Goal: Information Seeking & Learning: Learn about a topic

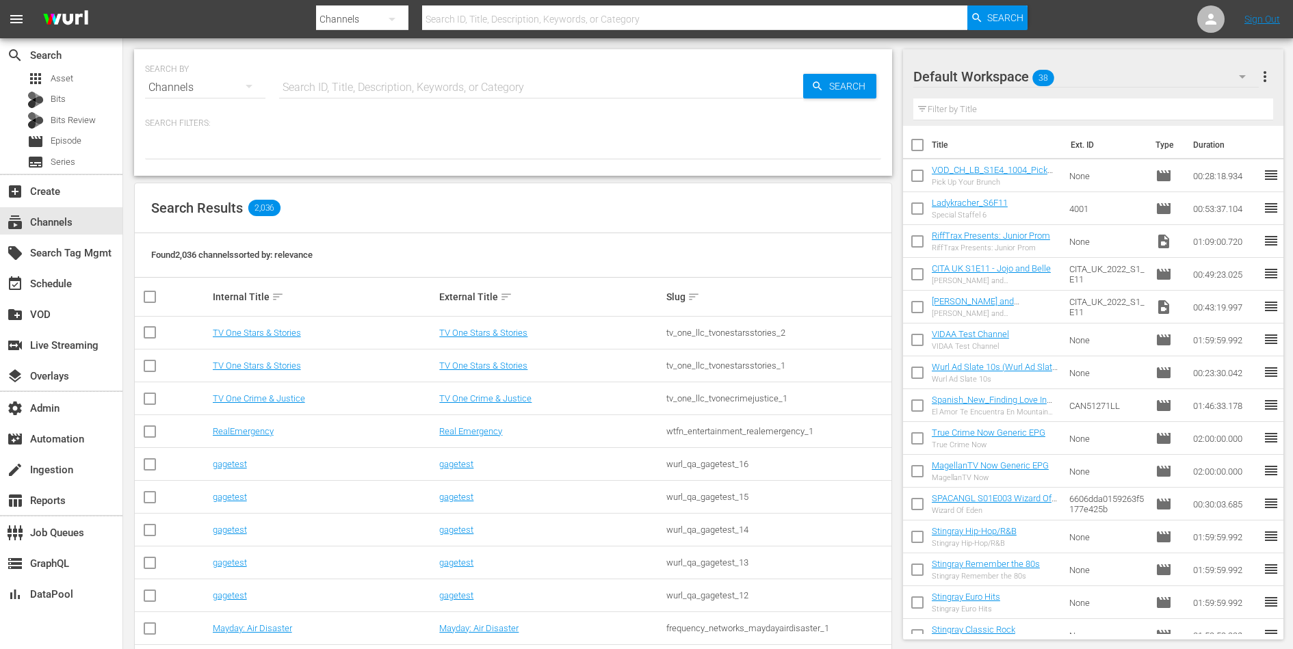
click at [379, 69] on div "SEARCH BY Search By Channels Search ID, Title, Description, Keywords, or Catego…" at bounding box center [513, 79] width 736 height 49
click at [386, 101] on input "text" at bounding box center [541, 87] width 524 height 33
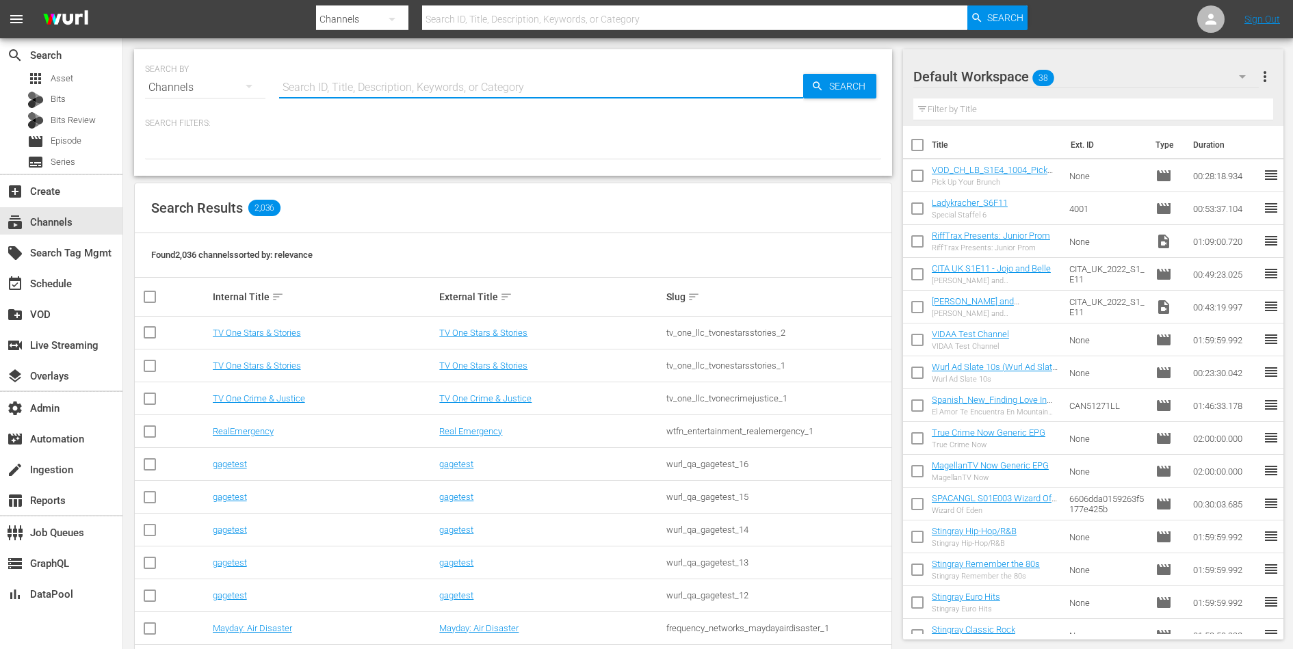
paste input "chili_film_sorrisi_1"
type input "chili_film_sorrisi_1"
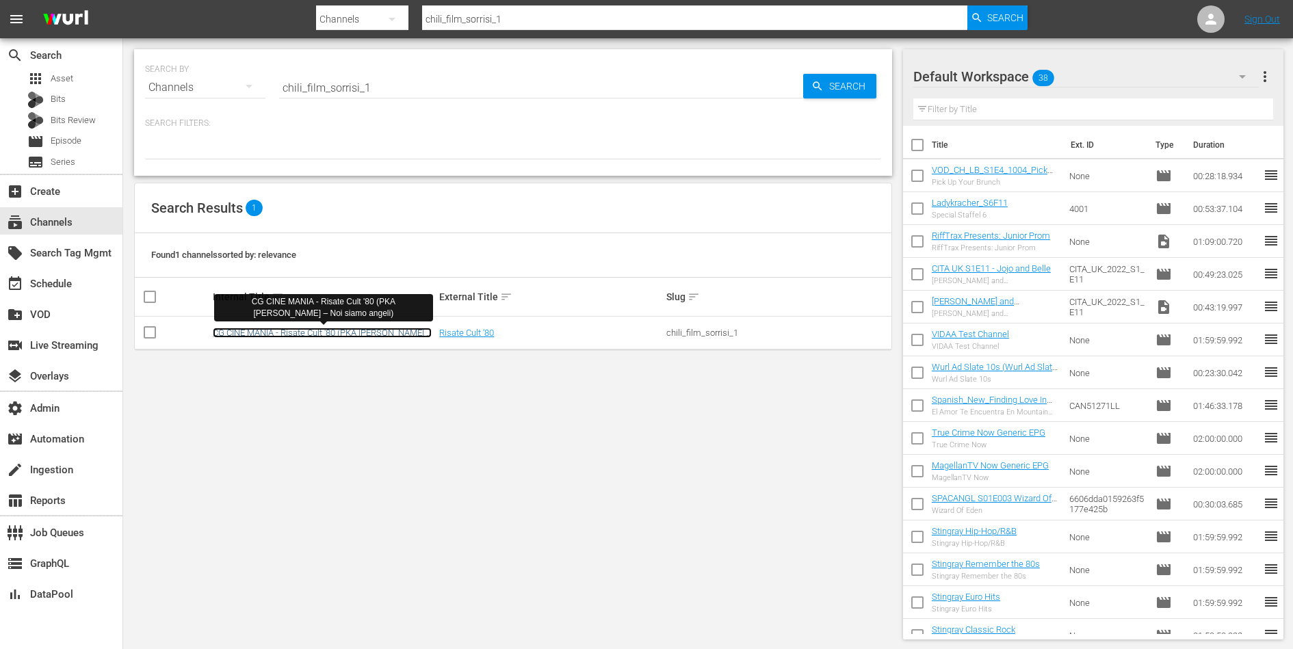
click at [307, 331] on link "CG CINE MANIA - Risate Cult '80 (PKA Bud Spencer – Noi siamo angeli)" at bounding box center [322, 338] width 219 height 21
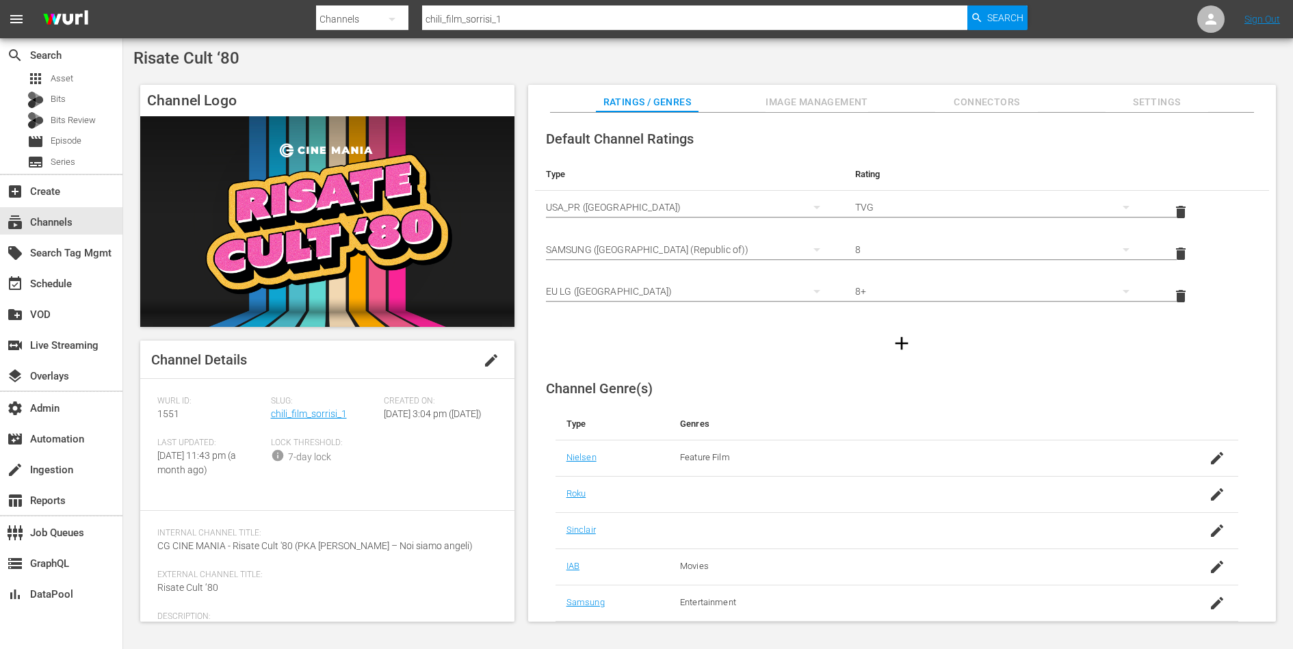
click at [983, 97] on span "Connectors" at bounding box center [986, 102] width 103 height 17
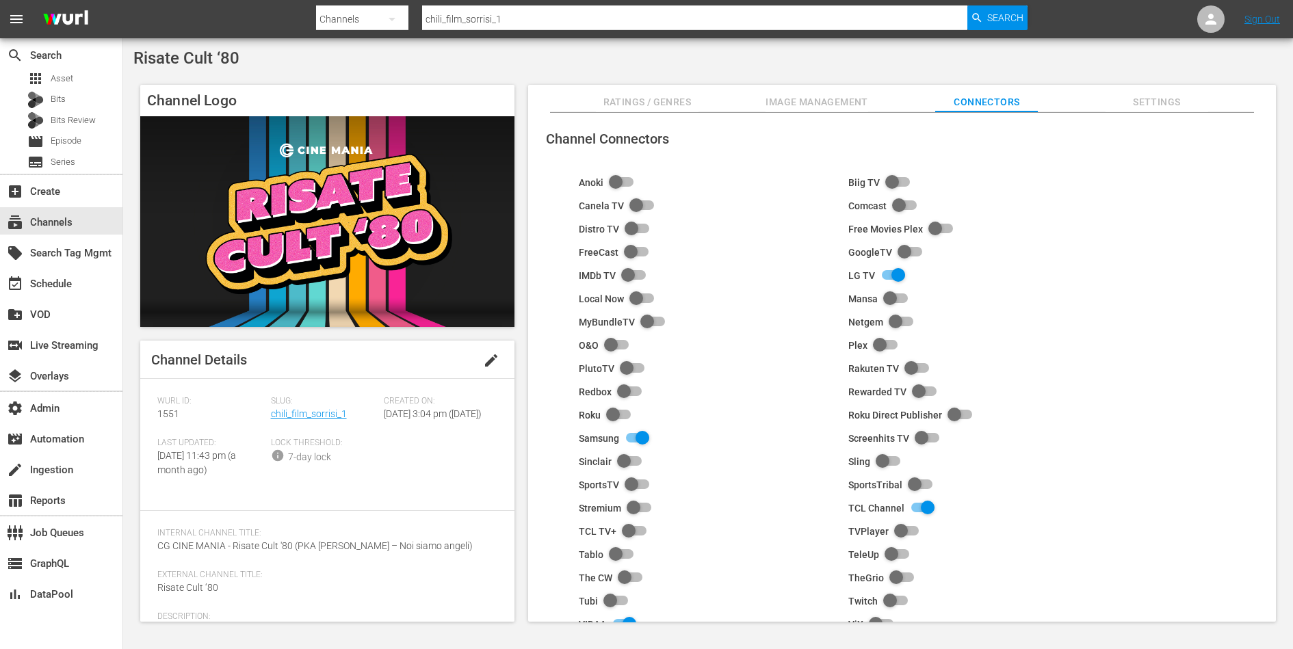
click at [1138, 102] on span "Settings" at bounding box center [1157, 102] width 103 height 17
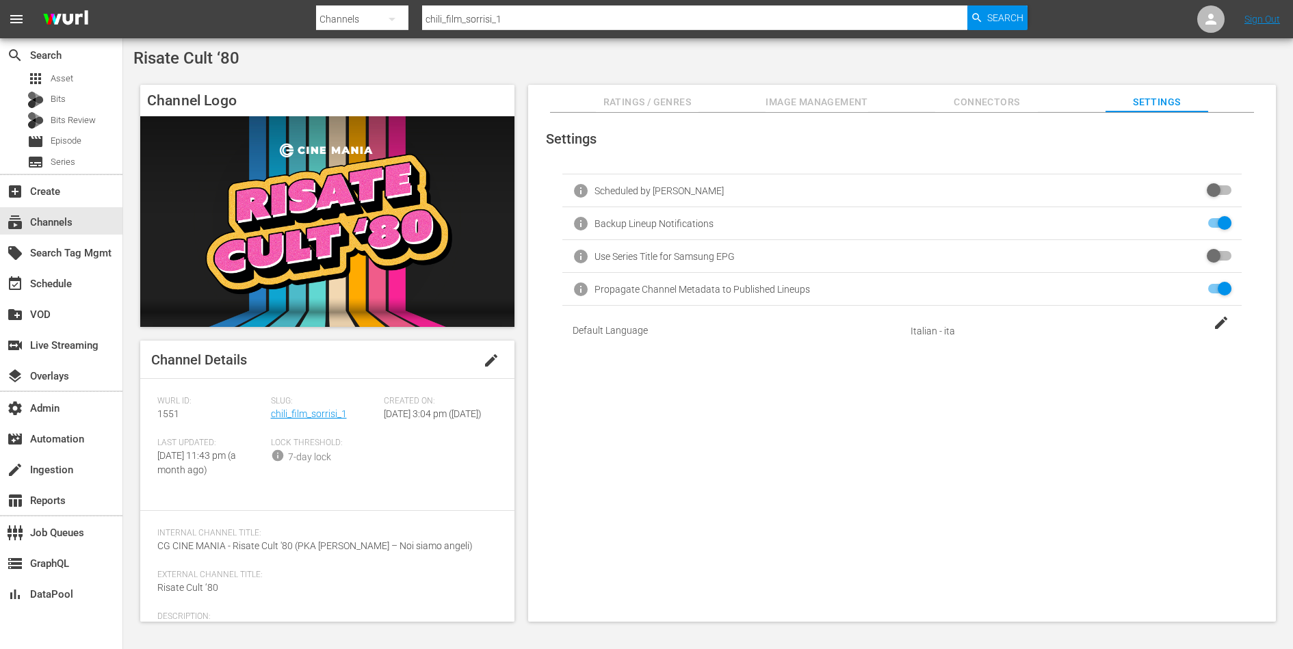
click at [832, 104] on span "Image Management" at bounding box center [817, 102] width 103 height 17
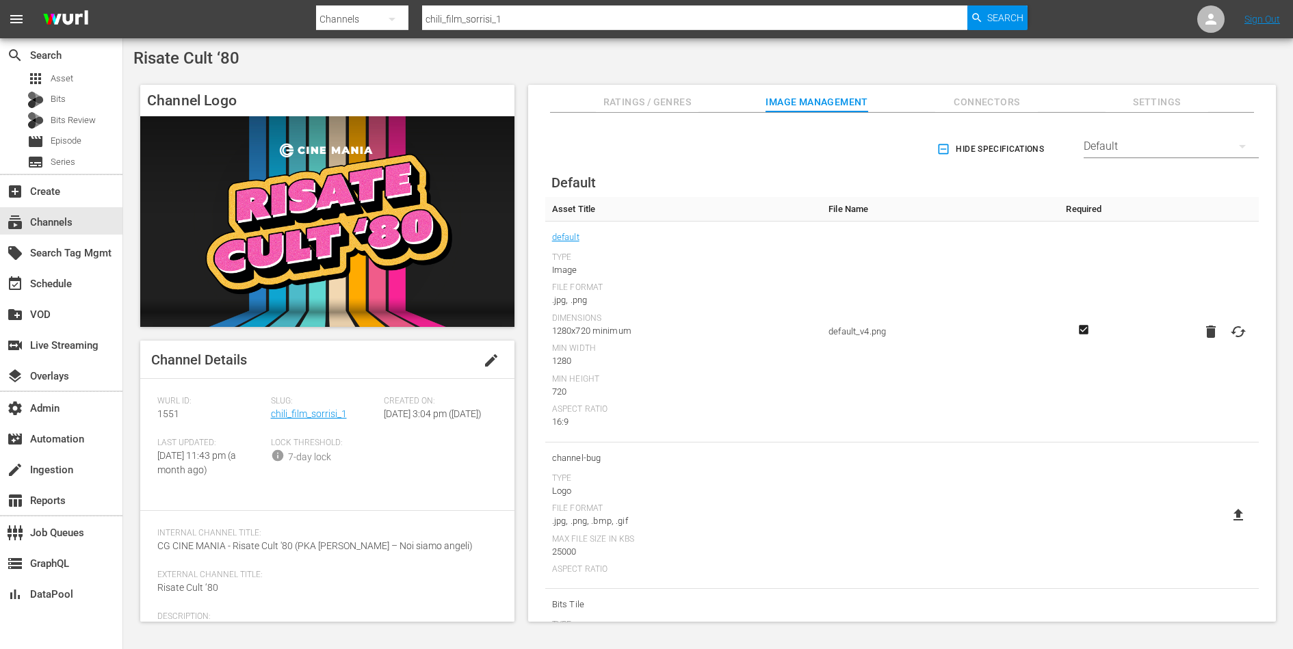
click at [1109, 157] on hr at bounding box center [1171, 157] width 175 height 1
click at [1109, 149] on div "Default" at bounding box center [1171, 146] width 175 height 38
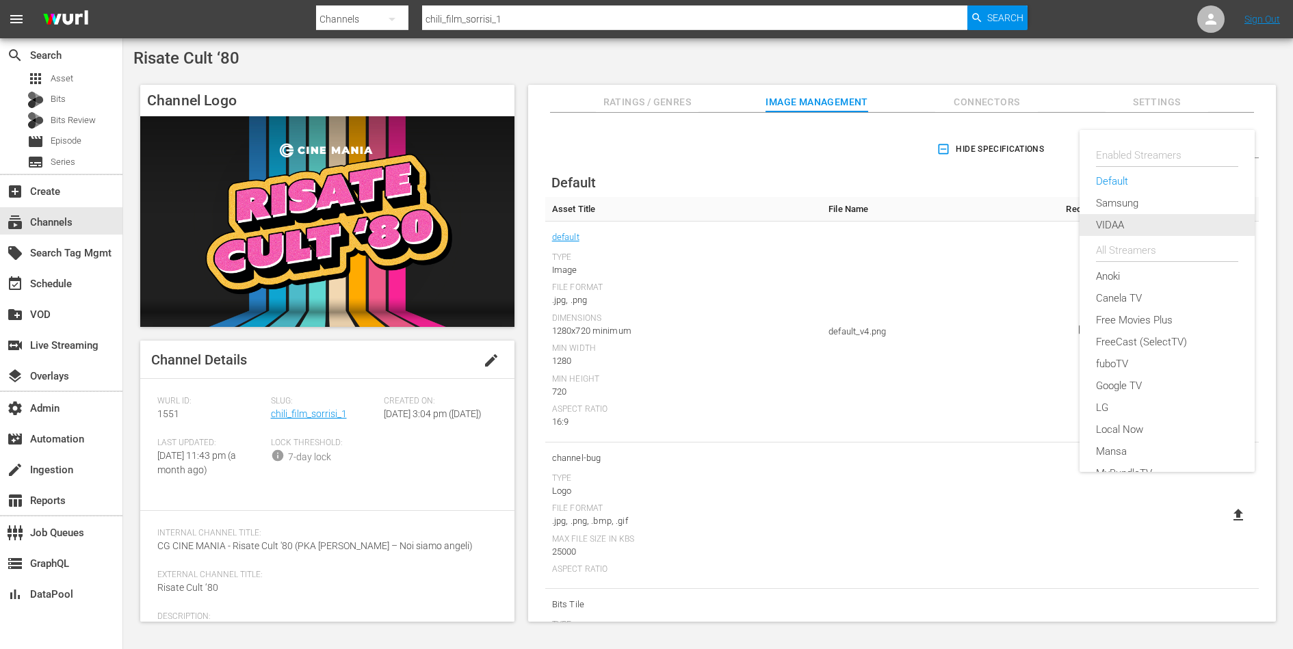
click at [1114, 220] on div "VIDAA" at bounding box center [1167, 225] width 142 height 22
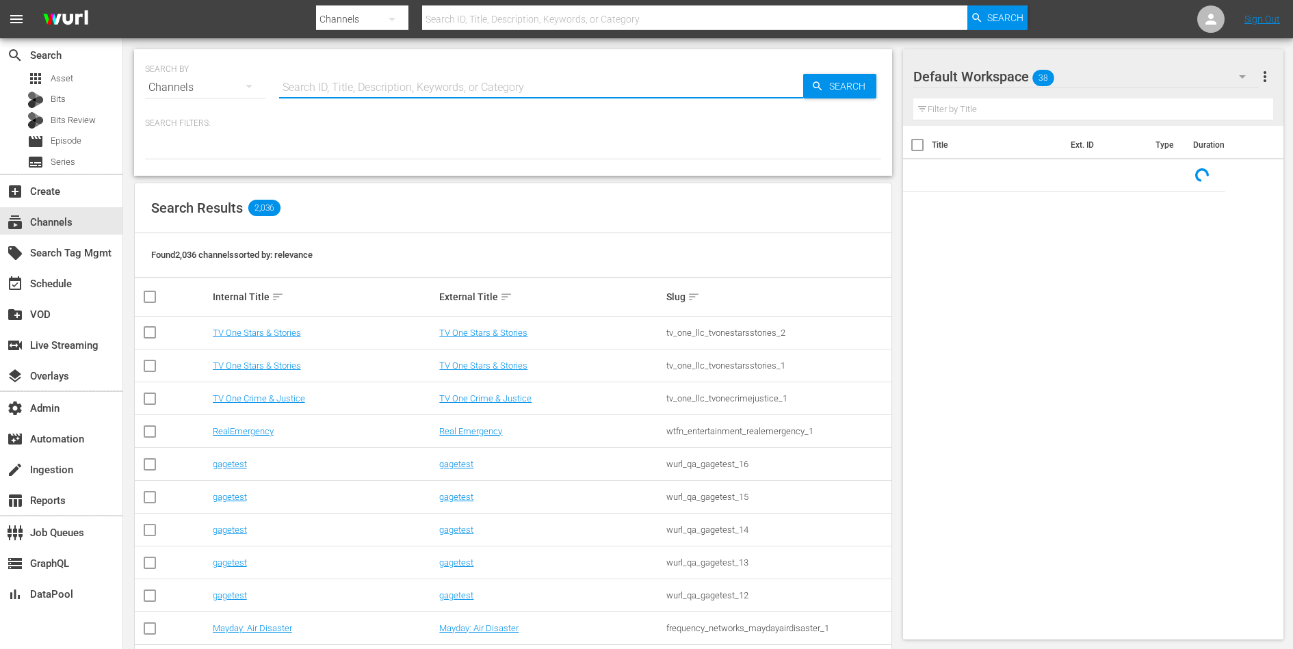
click at [410, 74] on input "text" at bounding box center [541, 87] width 524 height 33
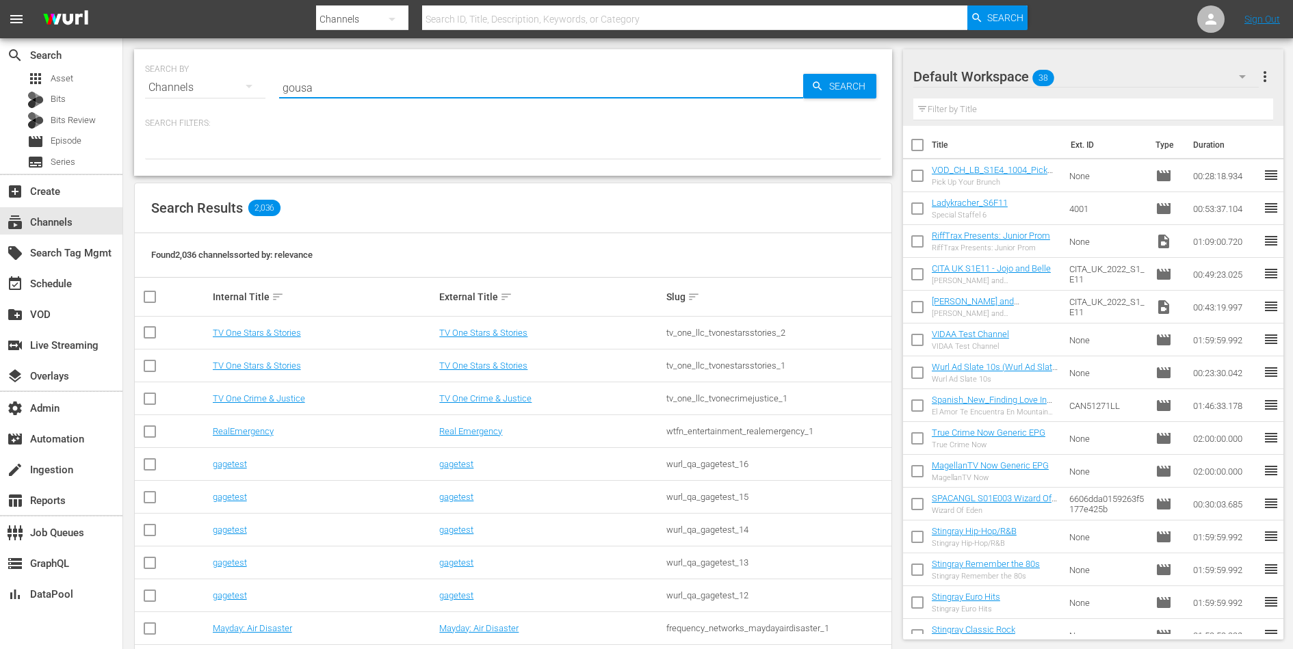
type input "gousa"
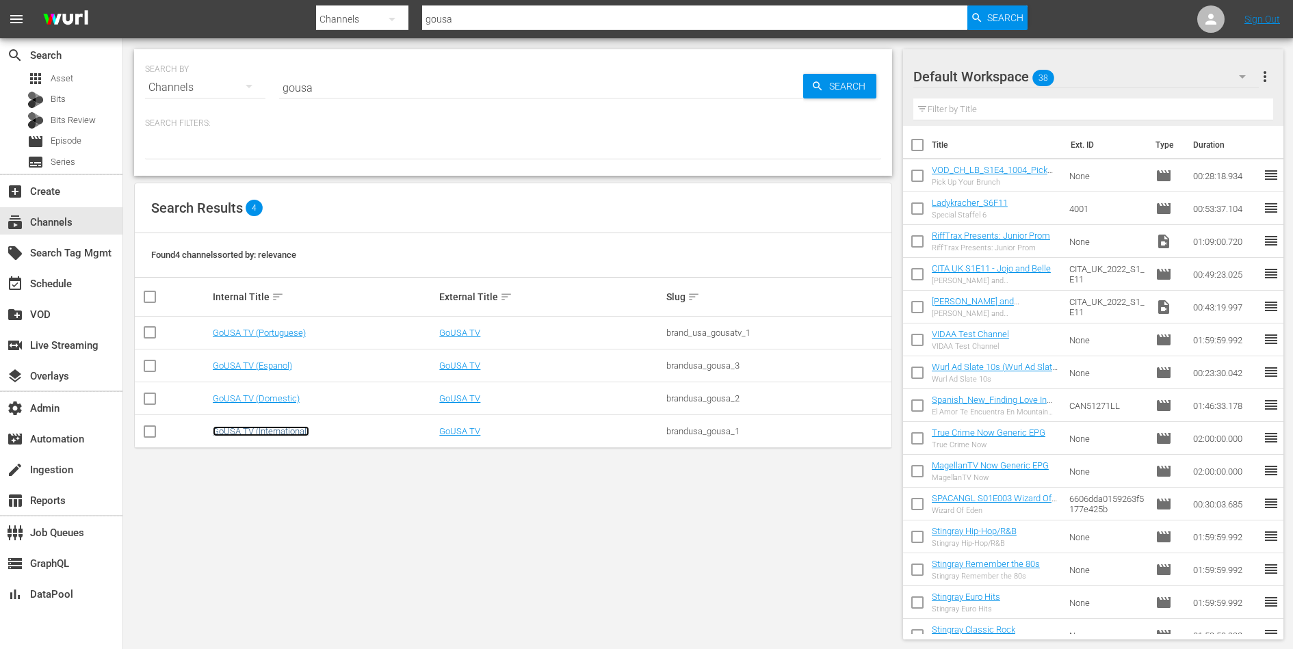
click at [276, 430] on link "GoUSA TV (International)" at bounding box center [261, 431] width 96 height 10
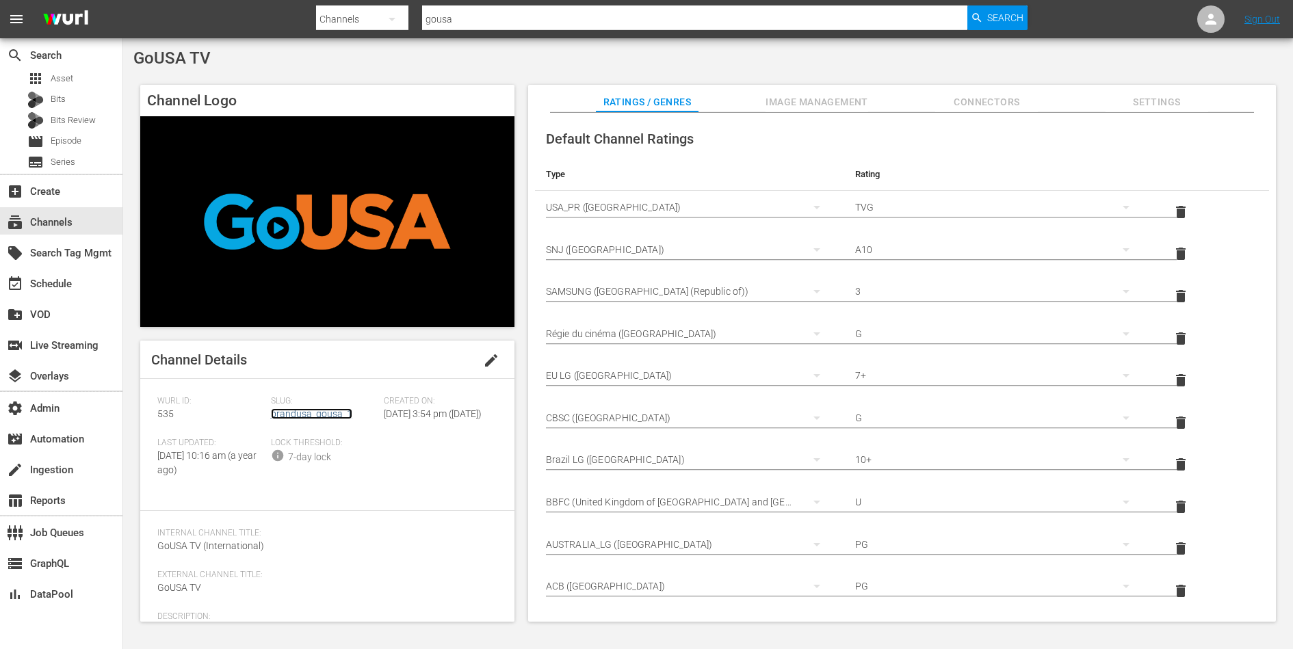
click at [296, 416] on link "brandusa_gousa_1" at bounding box center [311, 414] width 81 height 11
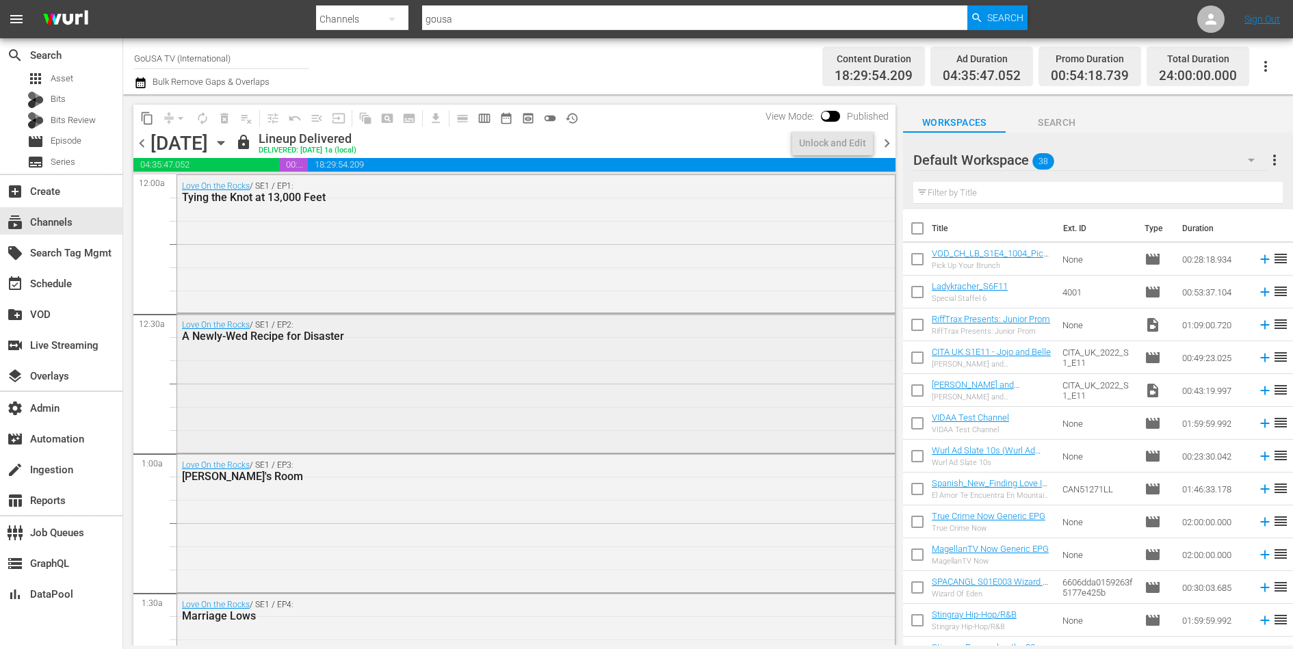
click at [498, 406] on div "Love On the Rocks / SE1 / EP2: A Newly-Wed Recipe for Disaster" at bounding box center [536, 381] width 718 height 135
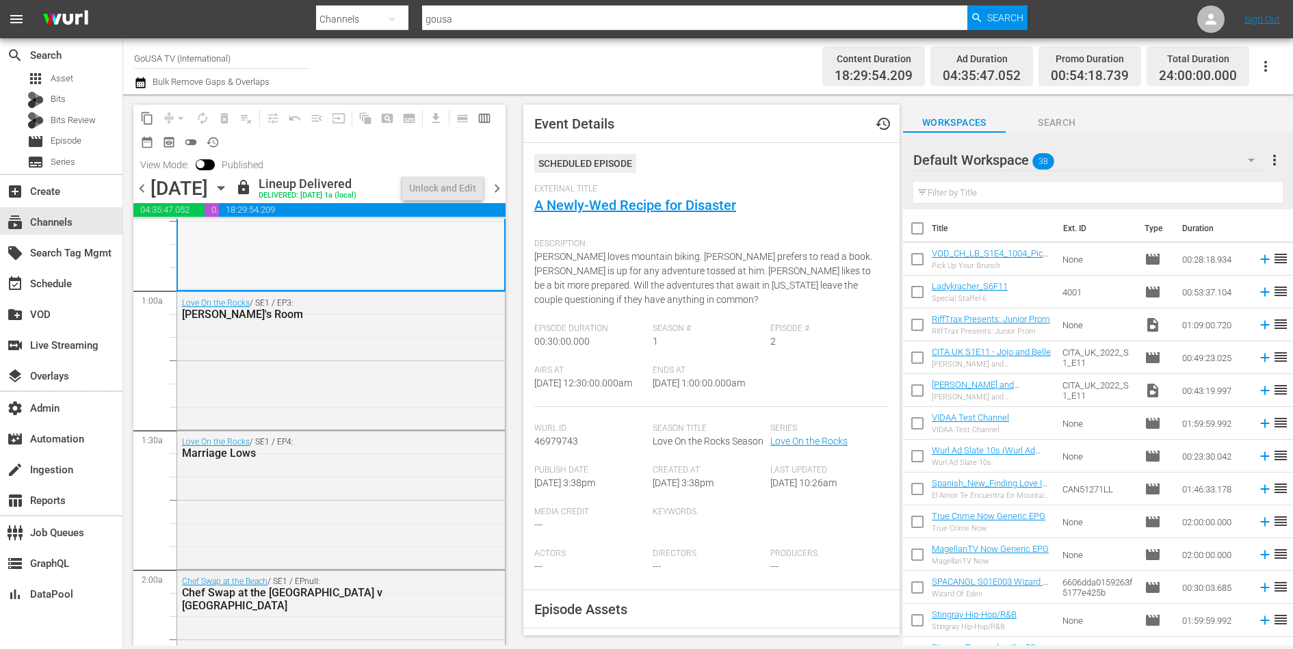
scroll to position [257, 0]
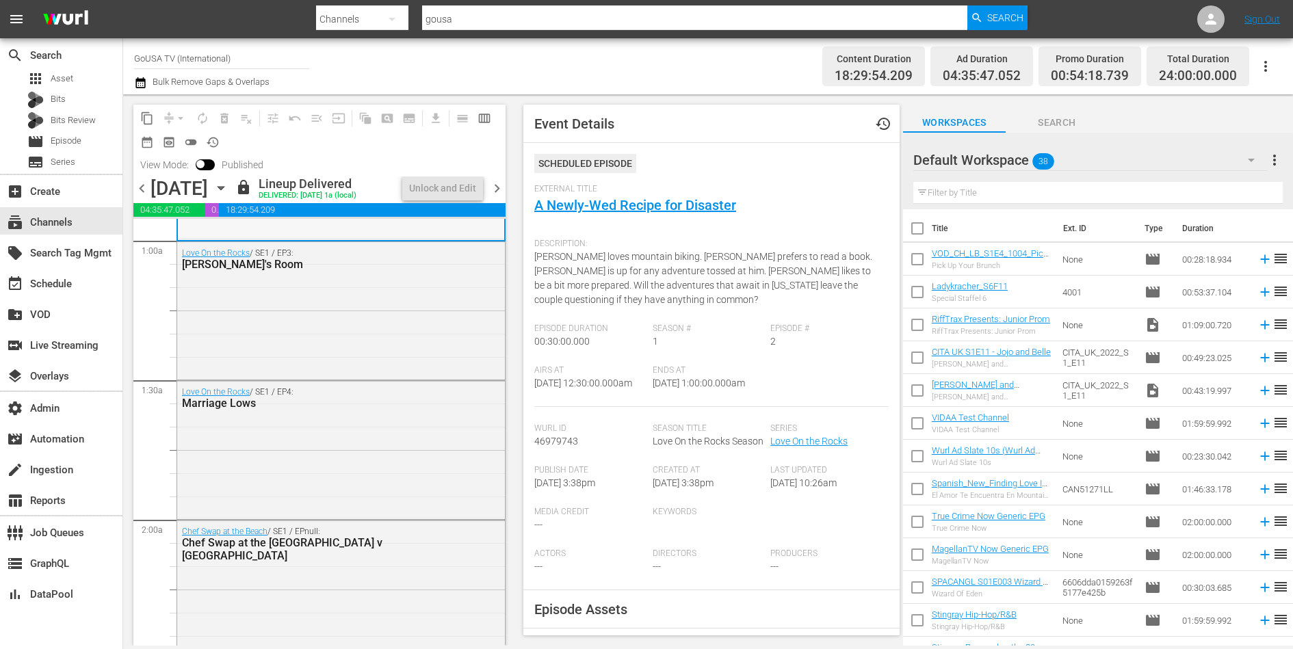
click at [403, 424] on div "Love On the Rocks / SE1 / EP4: Marriage Lows" at bounding box center [341, 448] width 328 height 135
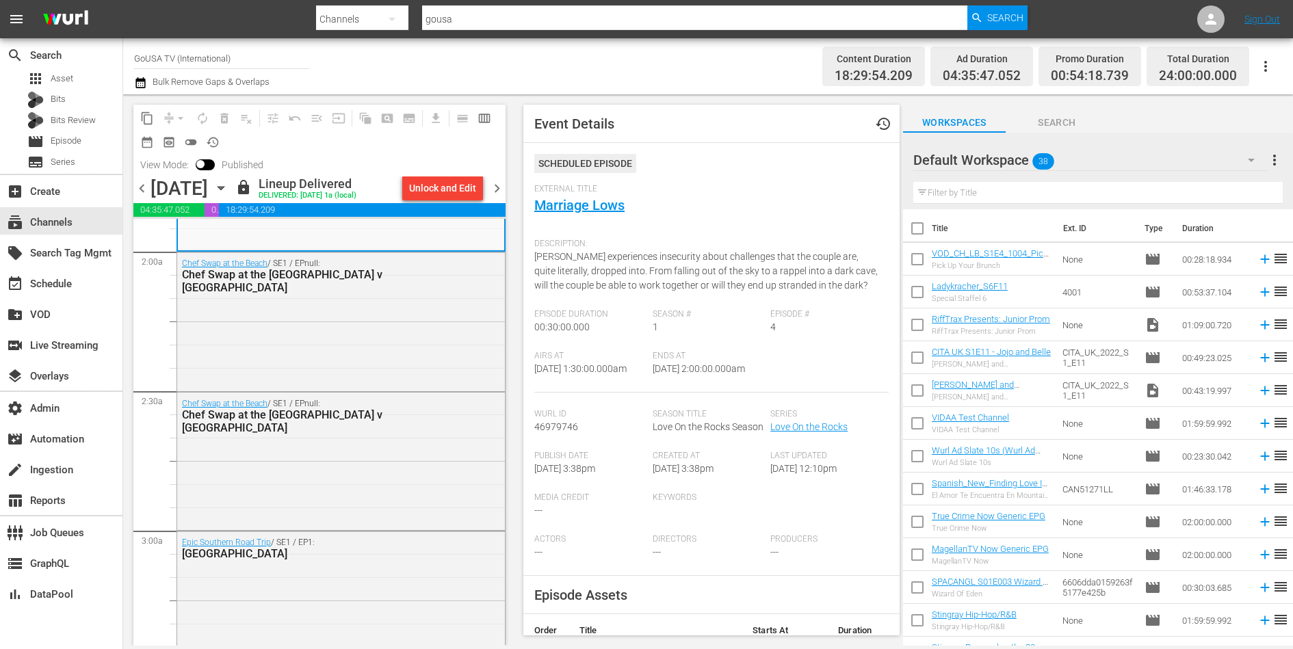
scroll to position [590, 0]
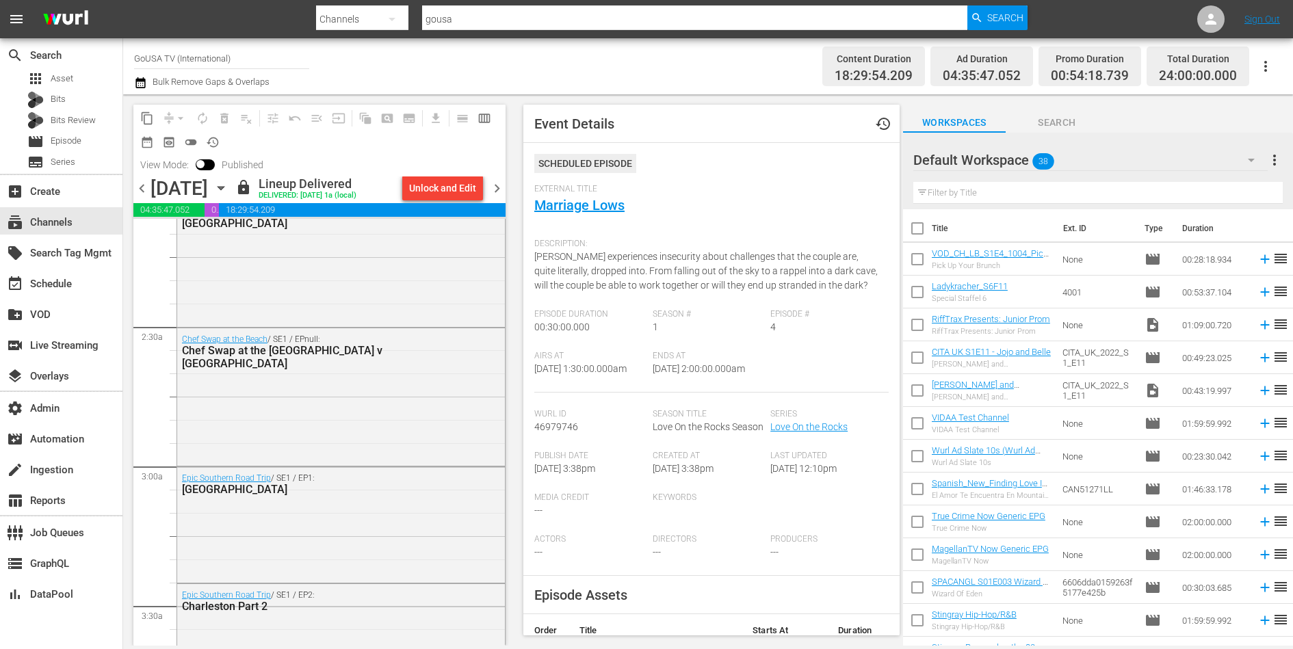
click at [403, 424] on div "Chef Swap at the Beach / SE1 / EPnull: Chef Swap at the Beach Ciao v Drift" at bounding box center [341, 395] width 328 height 135
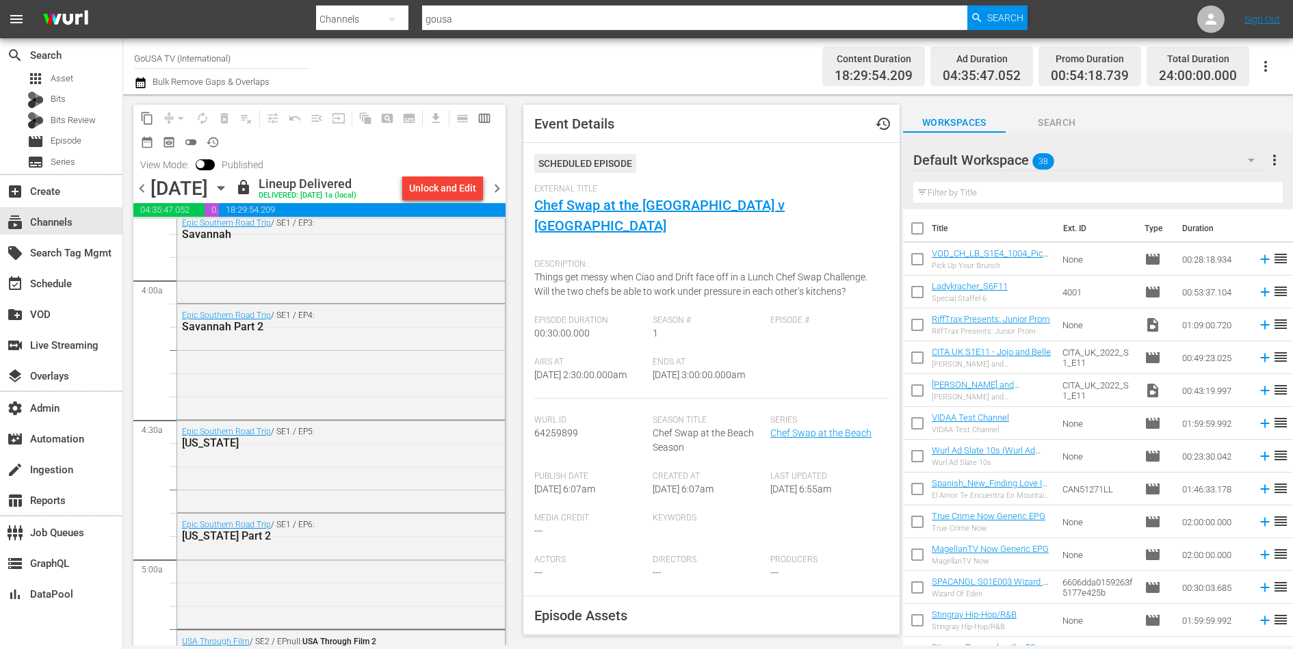
scroll to position [1080, 0]
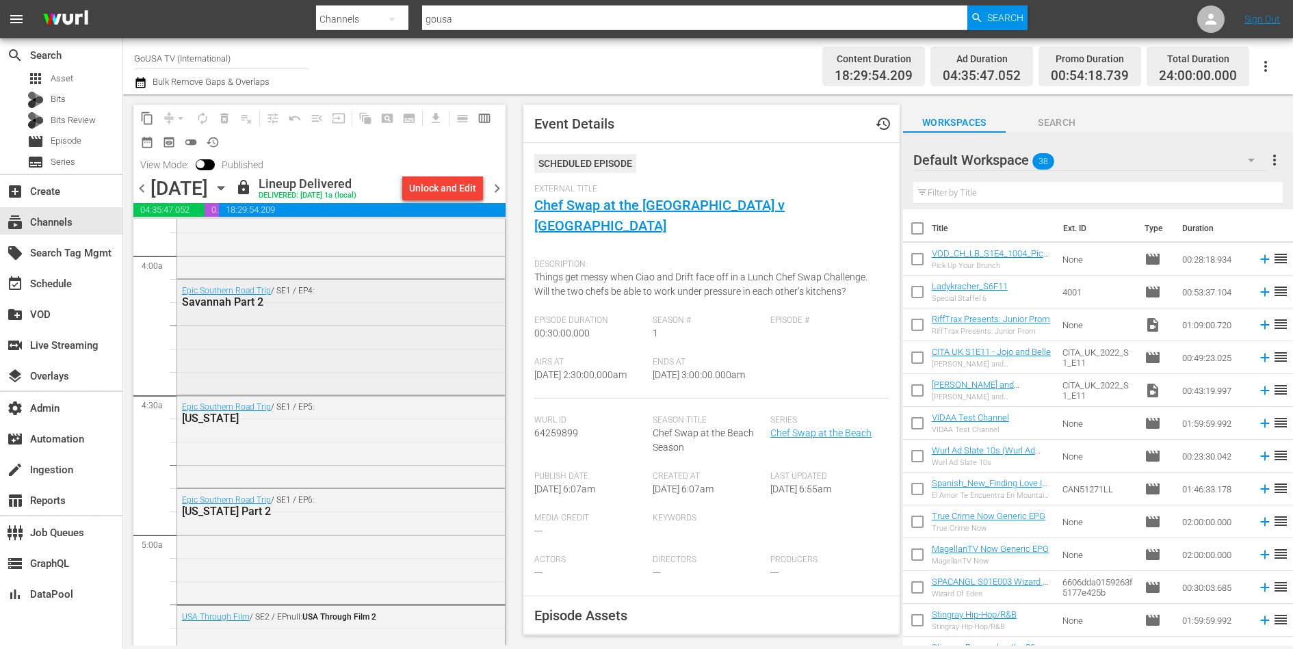
click at [365, 346] on div "Epic Southern Road Trip / SE1 / EP4: Savannah Part 2" at bounding box center [341, 336] width 328 height 112
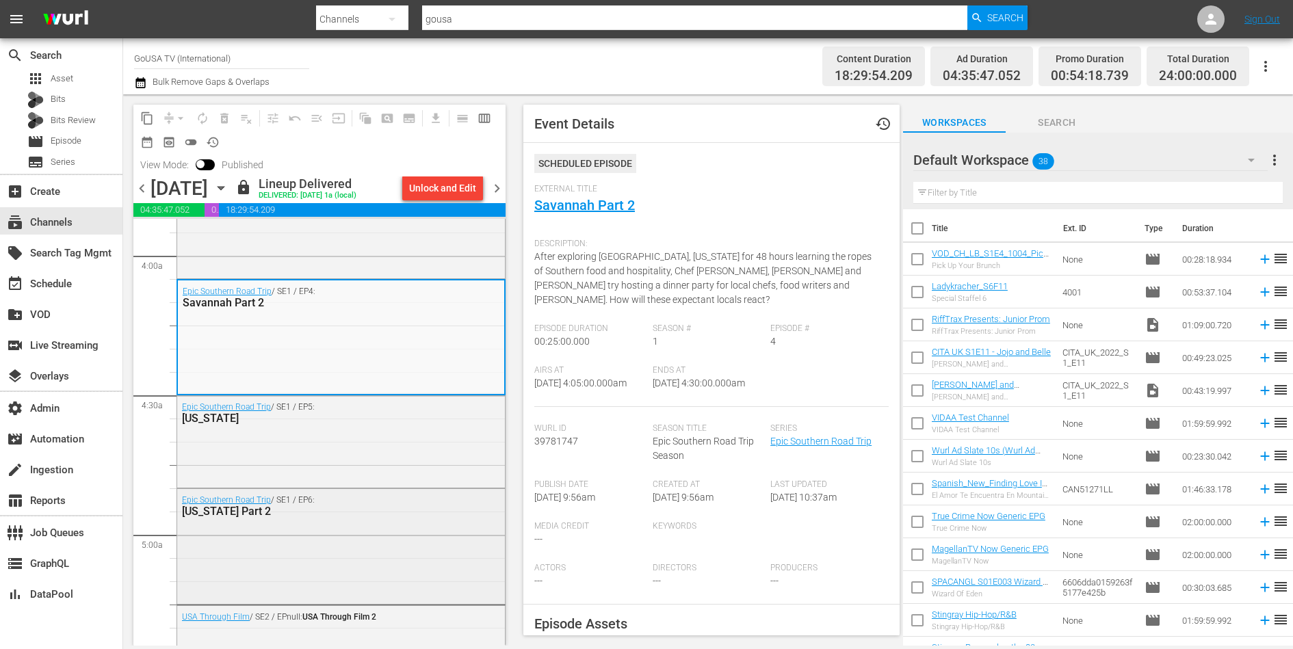
click at [362, 531] on div "Epic Southern Road Trip / SE1 / EP6: Kentucky Part 2" at bounding box center [341, 545] width 328 height 112
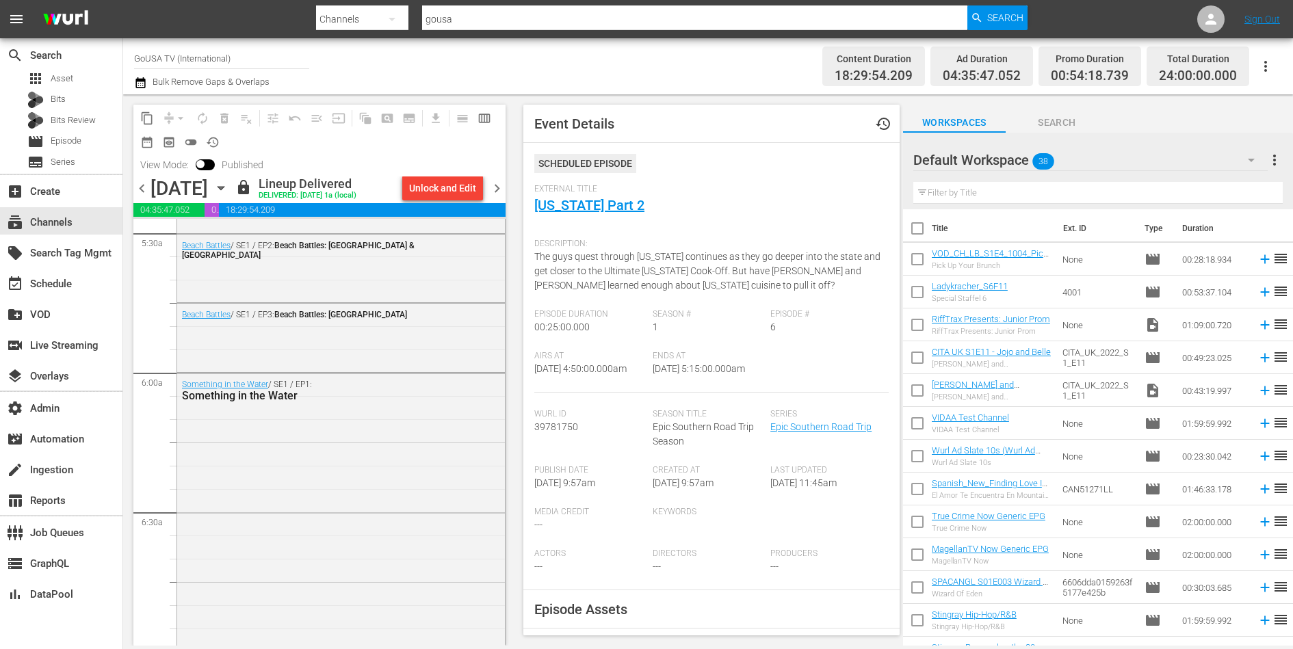
scroll to position [1612, 0]
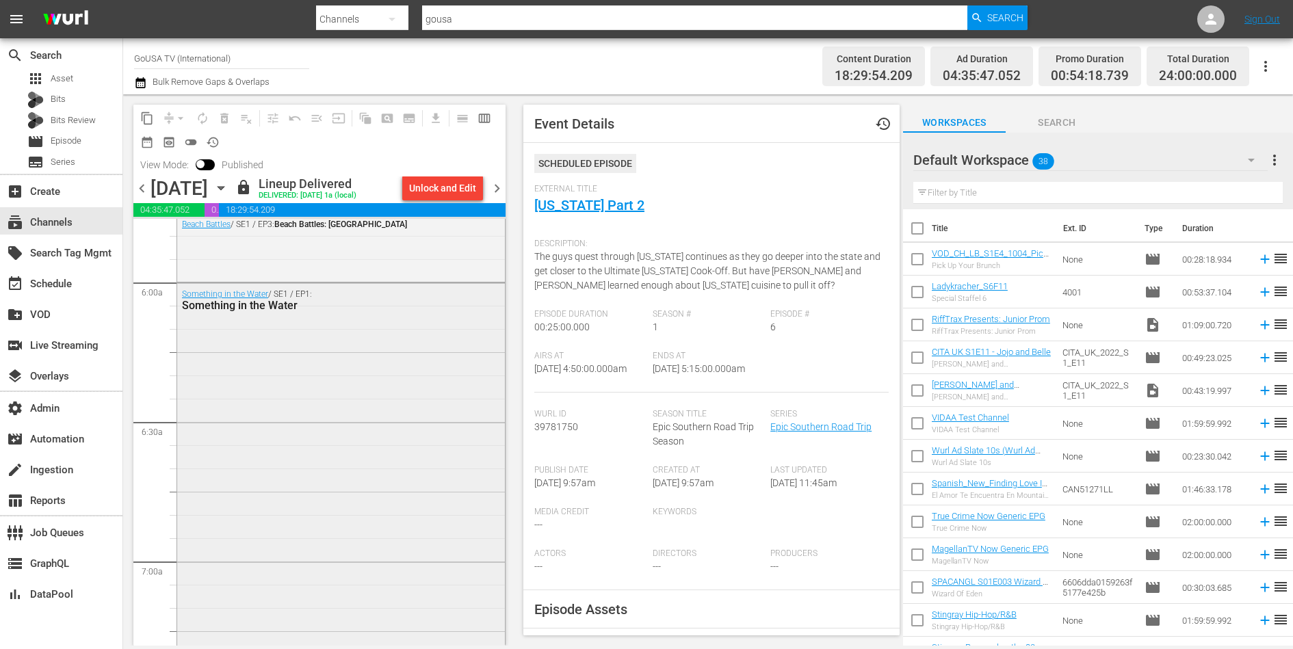
click at [360, 442] on div "Something in the Water / SE1 / EP1: Something in the Water" at bounding box center [341, 490] width 328 height 415
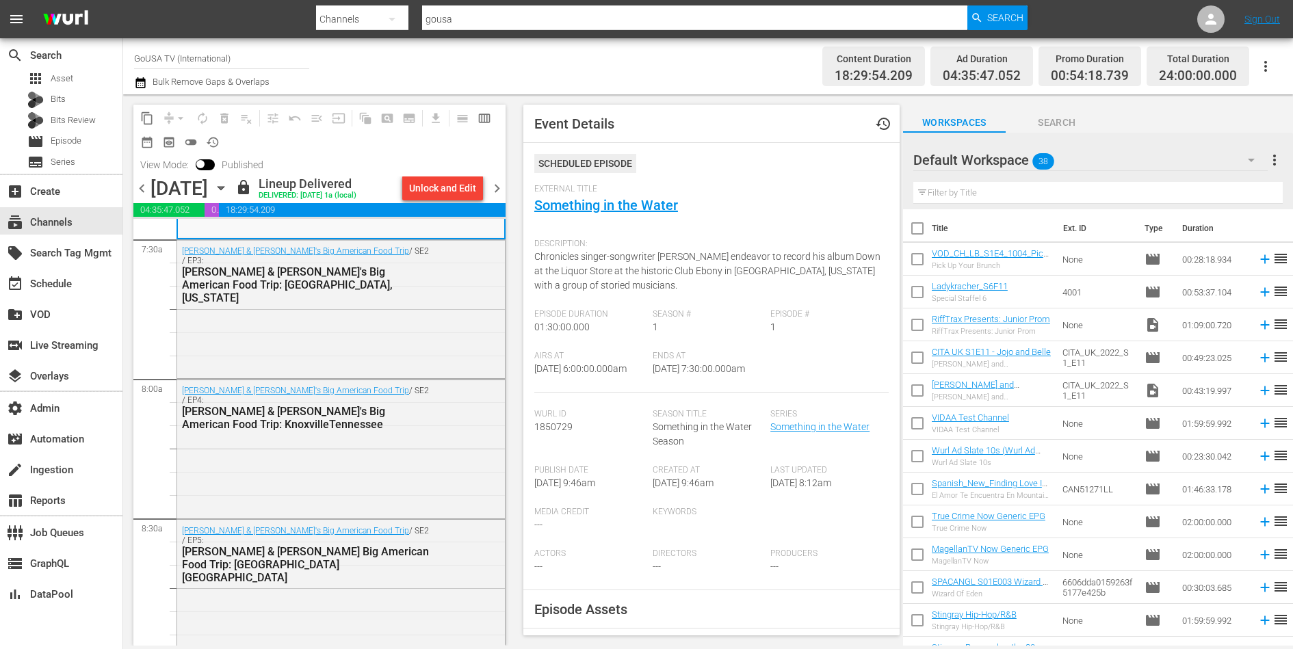
scroll to position [2176, 0]
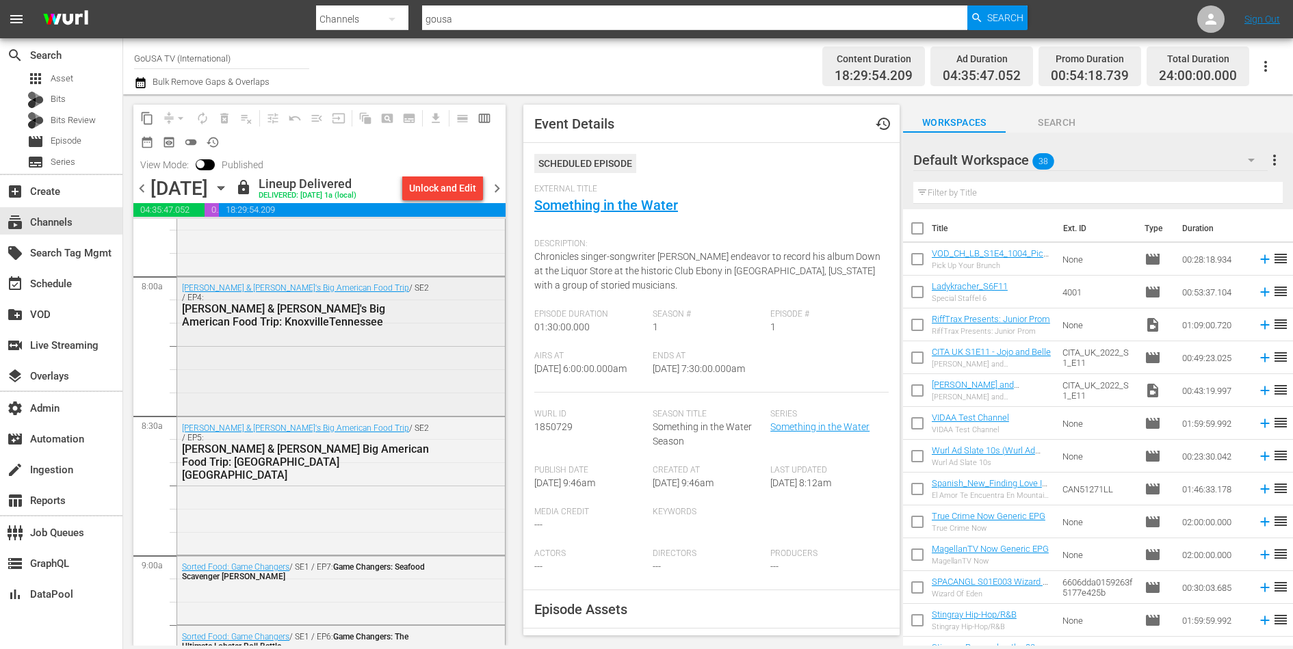
click at [342, 343] on div "Paul & Nick's Big American Food Trip / SE2 / EP4: Paul & Nick's Big American Fo…" at bounding box center [341, 344] width 328 height 135
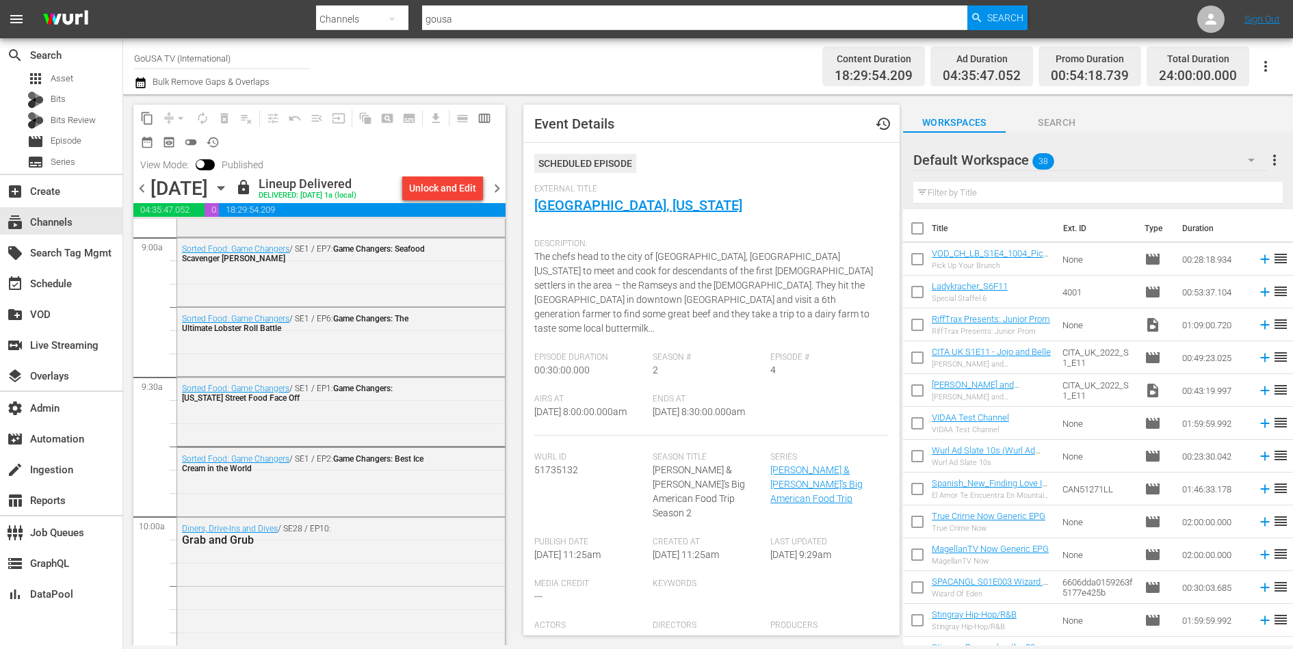
scroll to position [2513, 0]
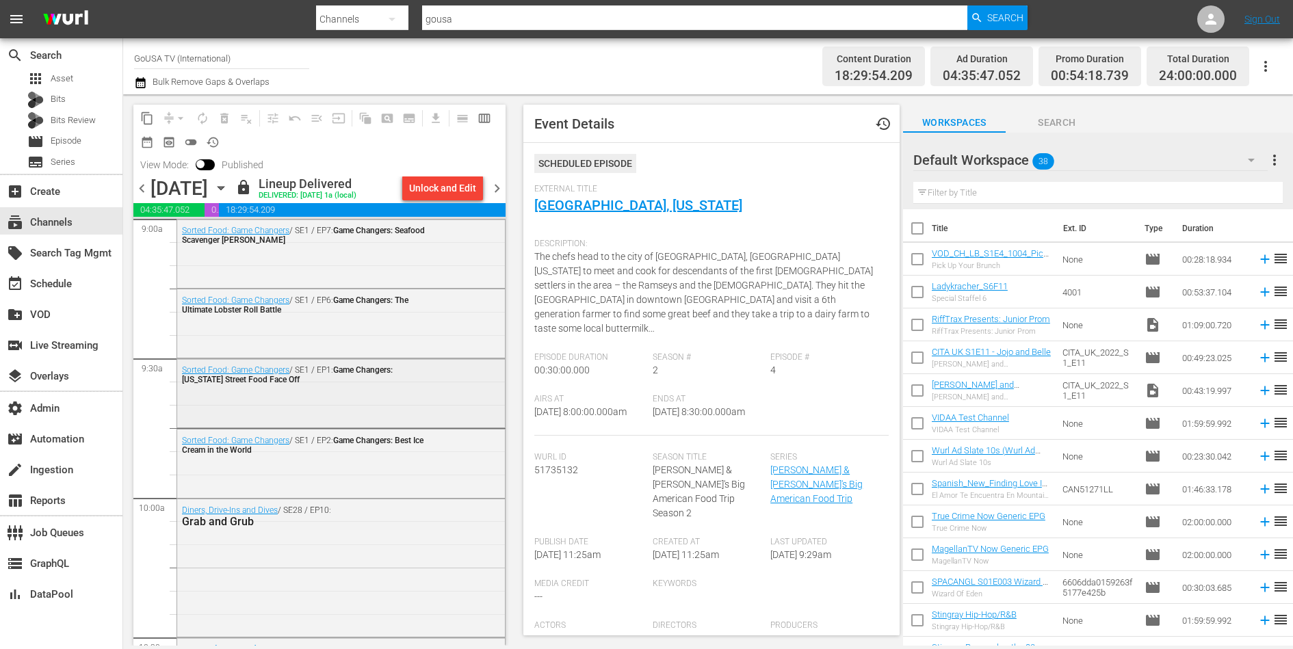
click at [369, 389] on div "Sorted Food: Game Changers / SE1 / EP1: Game Changers: Puerto Rico Street Food …" at bounding box center [341, 392] width 328 height 66
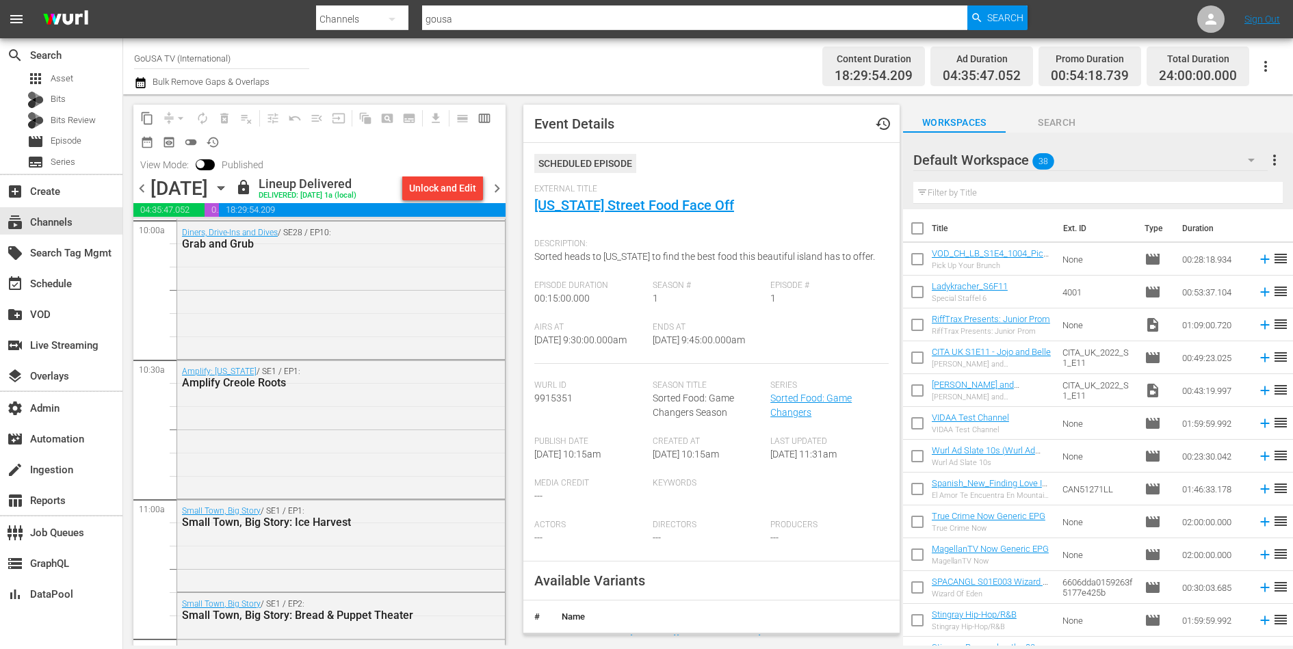
scroll to position [2968, 0]
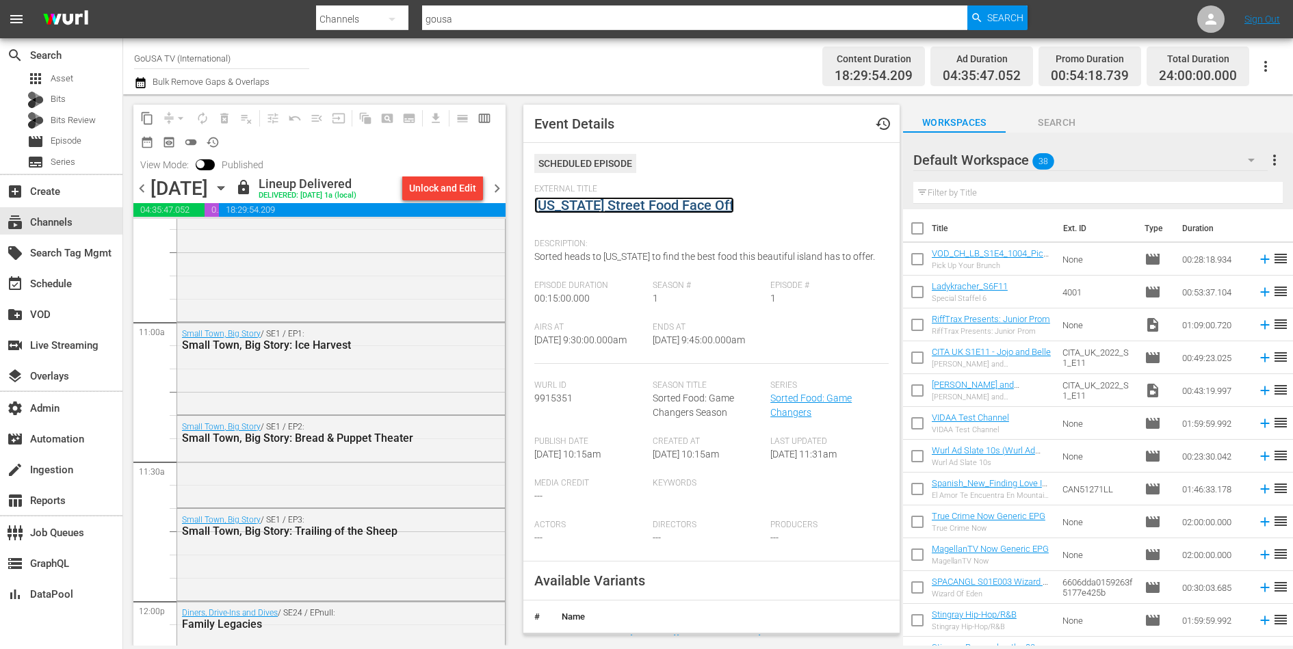
click at [563, 206] on link "Puerto Rico Street Food Face Off" at bounding box center [634, 205] width 200 height 16
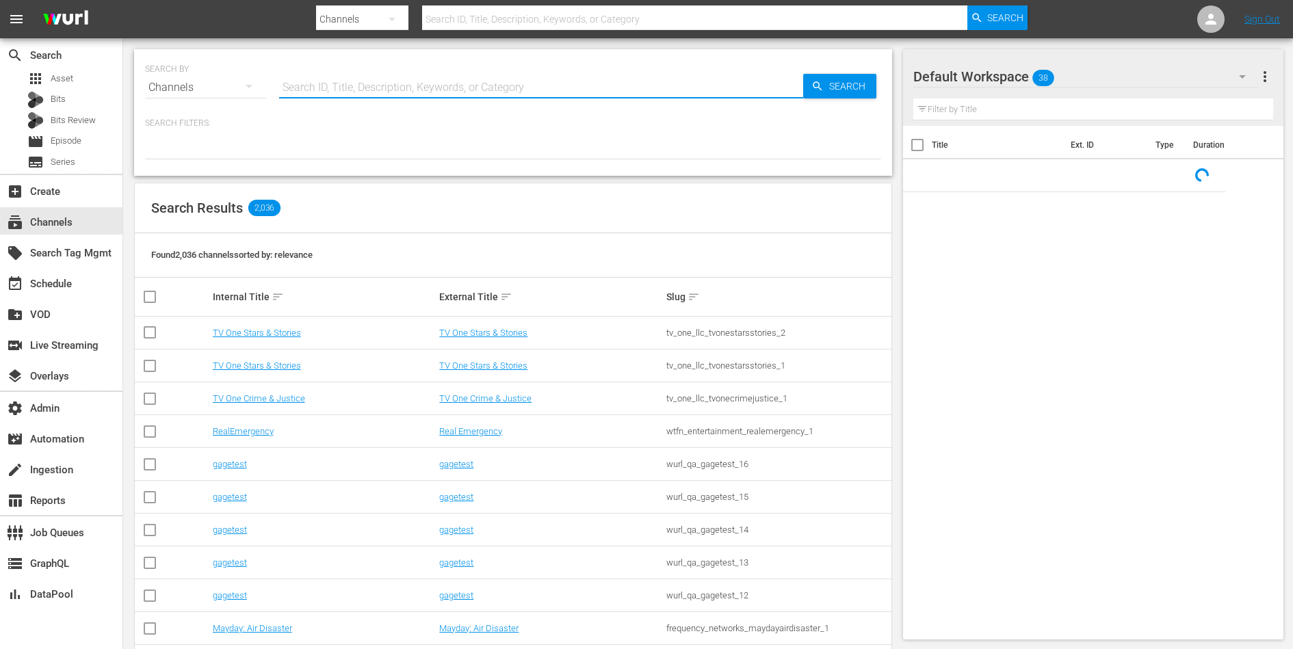
click at [437, 81] on input "text" at bounding box center [541, 87] width 524 height 33
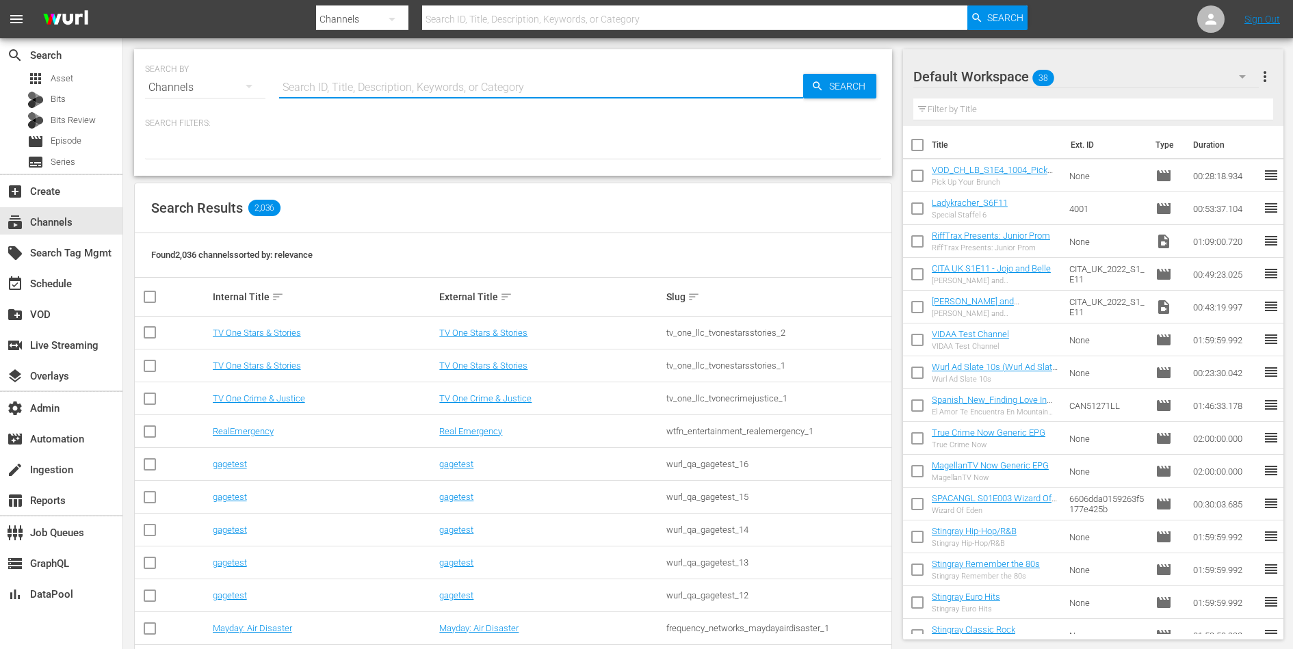
paste input "Risate Al Sud"
type input "Risate Al Sud"
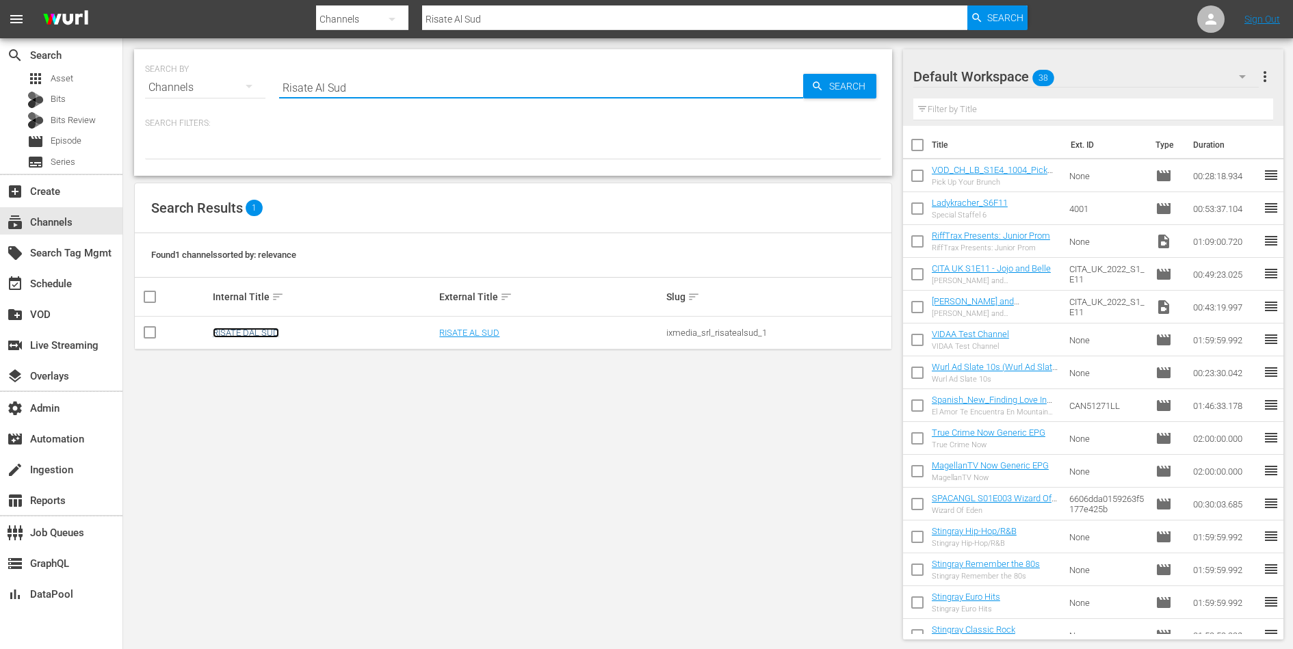
click at [264, 335] on link "RISATE DAL SUD" at bounding box center [246, 333] width 66 height 10
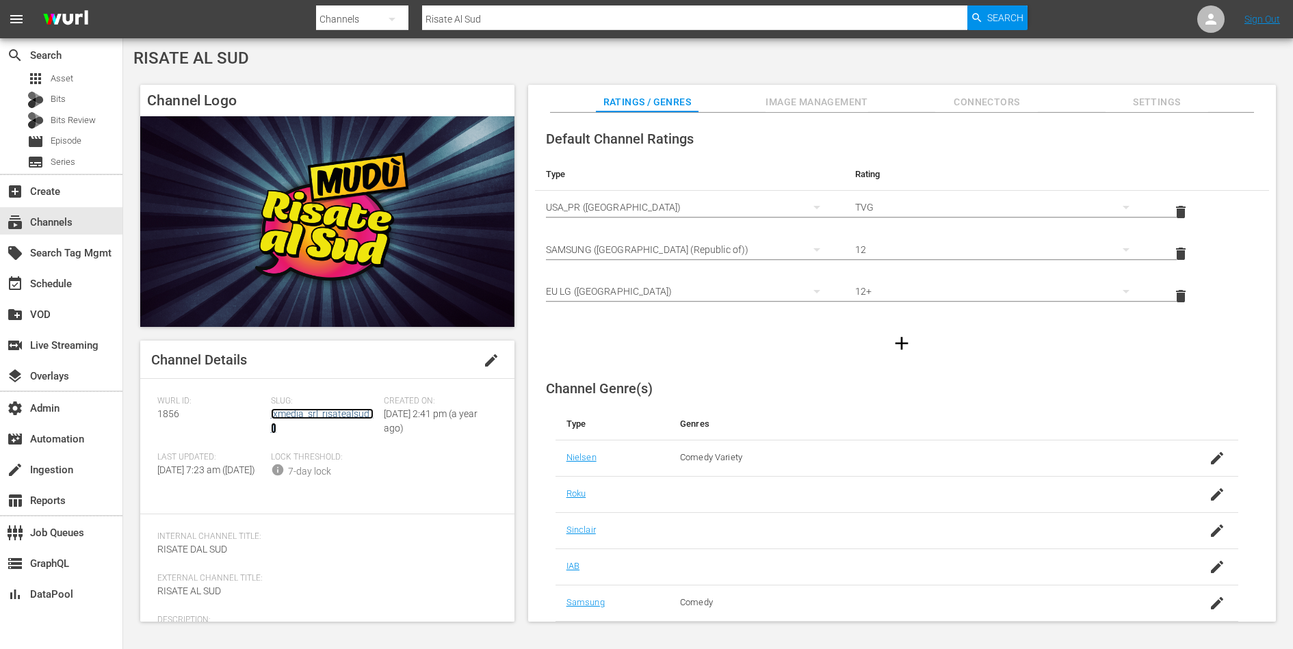
click at [321, 414] on link "ixmedia_srl_risatealsud_1" at bounding box center [322, 421] width 103 height 25
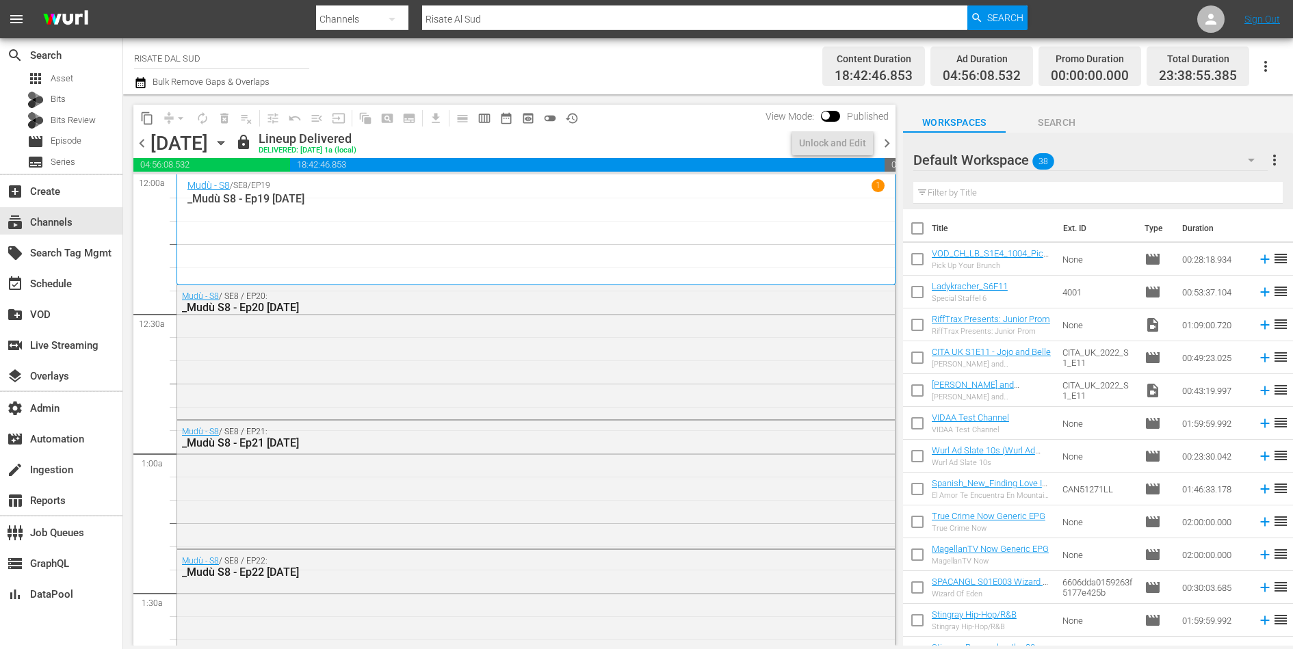
click at [388, 266] on div "Mudù - S8 / SE8 / EP19 1 _Mudù S8 - Ep19 Jul25" at bounding box center [536, 229] width 697 height 101
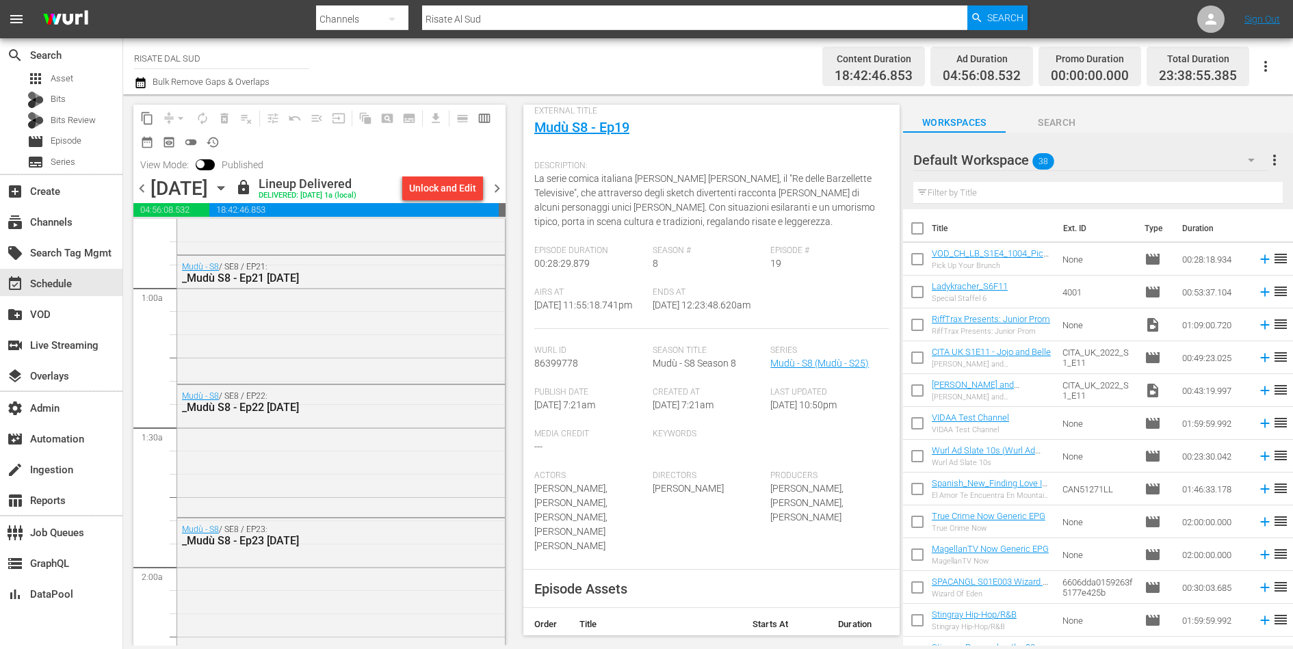
scroll to position [228, 0]
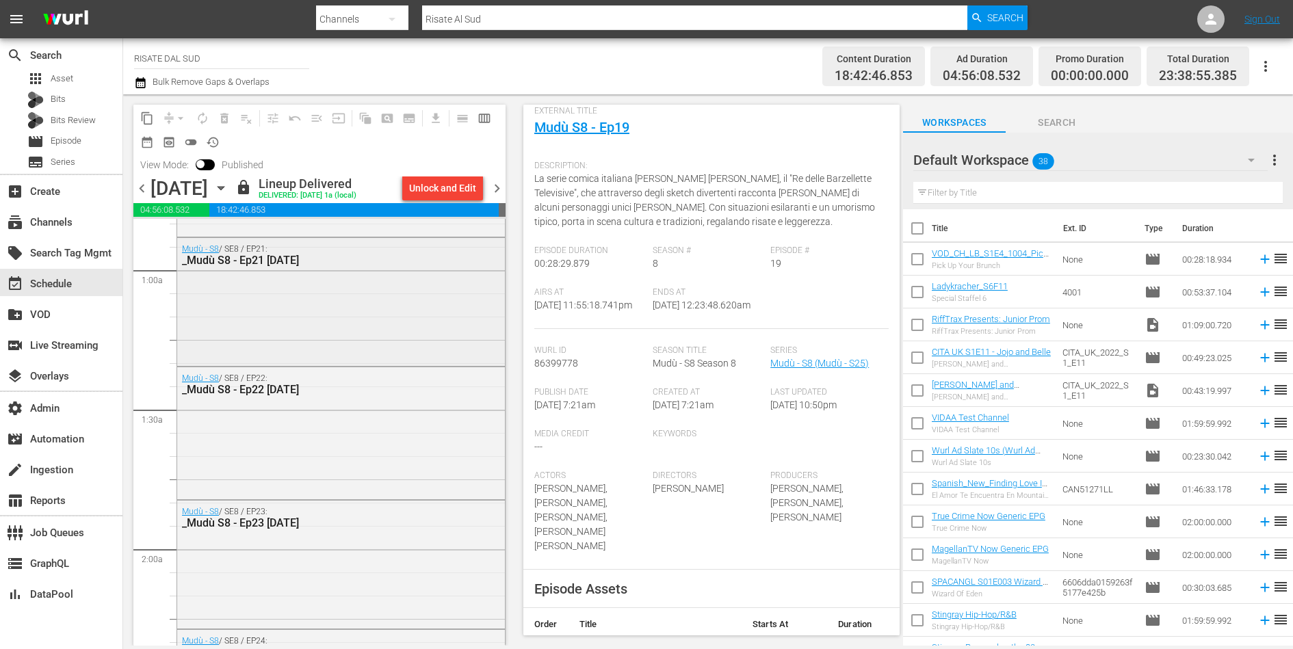
click at [387, 318] on div "Mudù - S8 / SE8 / EP21: _Mudù S8 - Ep21 Jul25" at bounding box center [341, 300] width 328 height 125
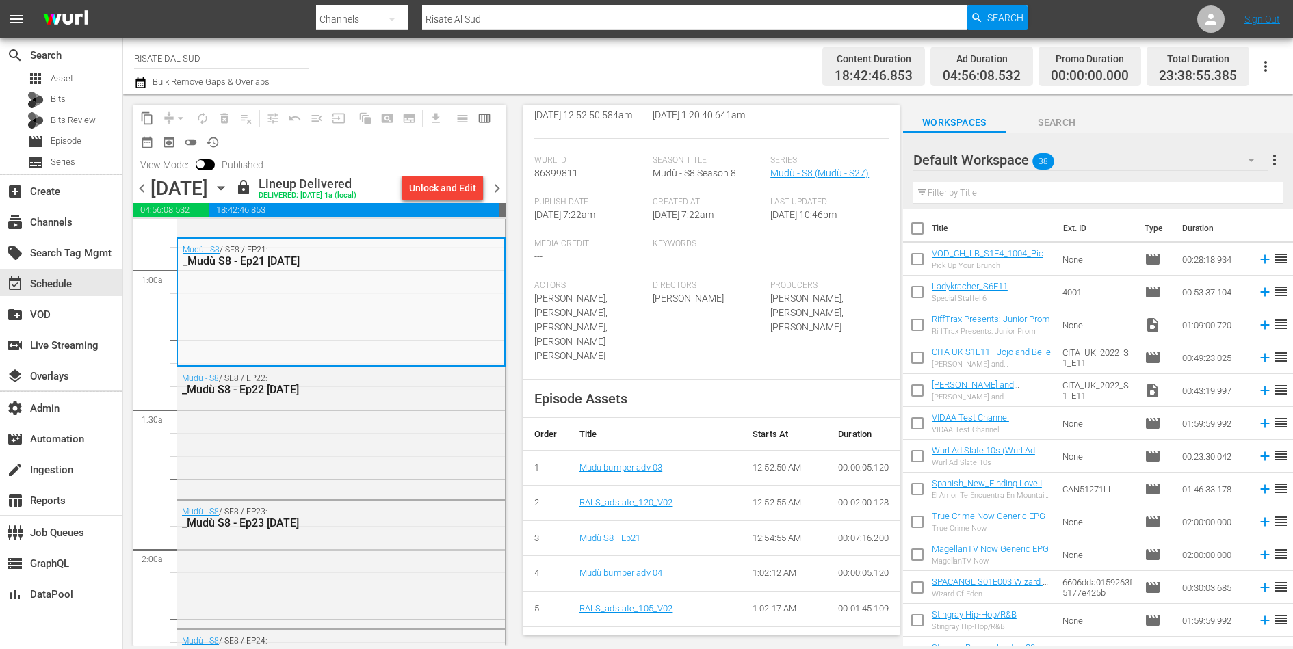
scroll to position [301, 0]
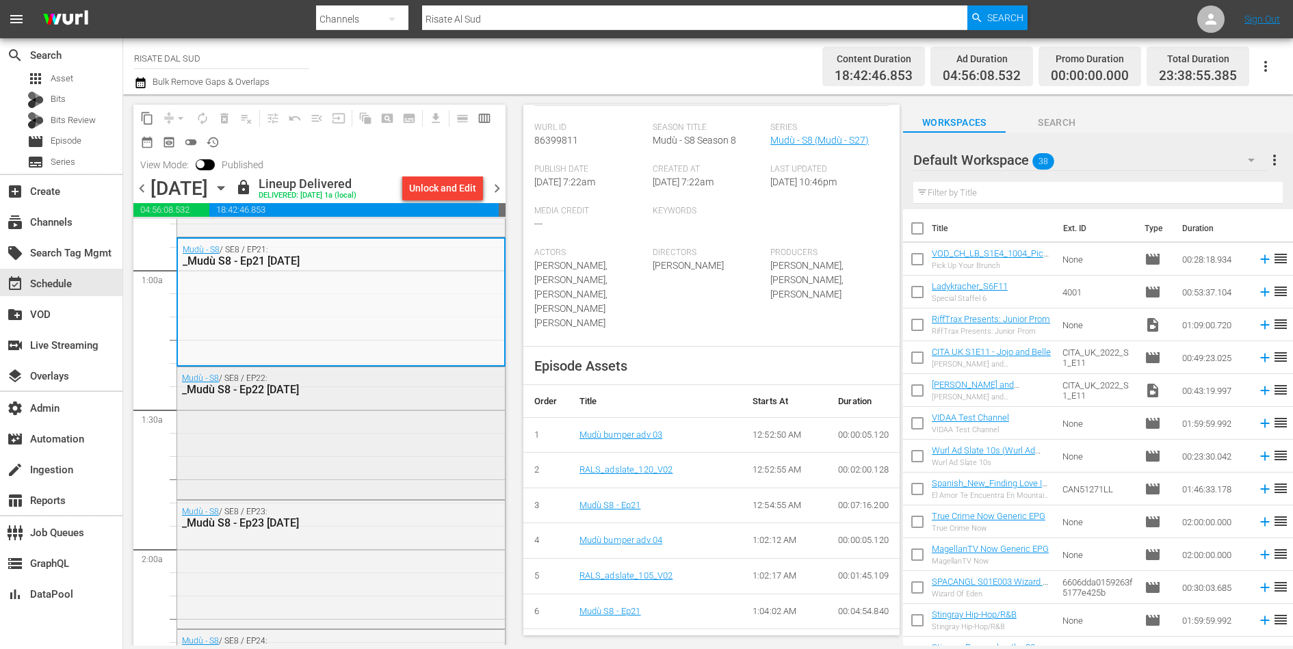
click at [403, 456] on div "Mudù - S8 / SE8 / EP22: _Mudù S8 - Ep22 Jul25" at bounding box center [341, 432] width 328 height 130
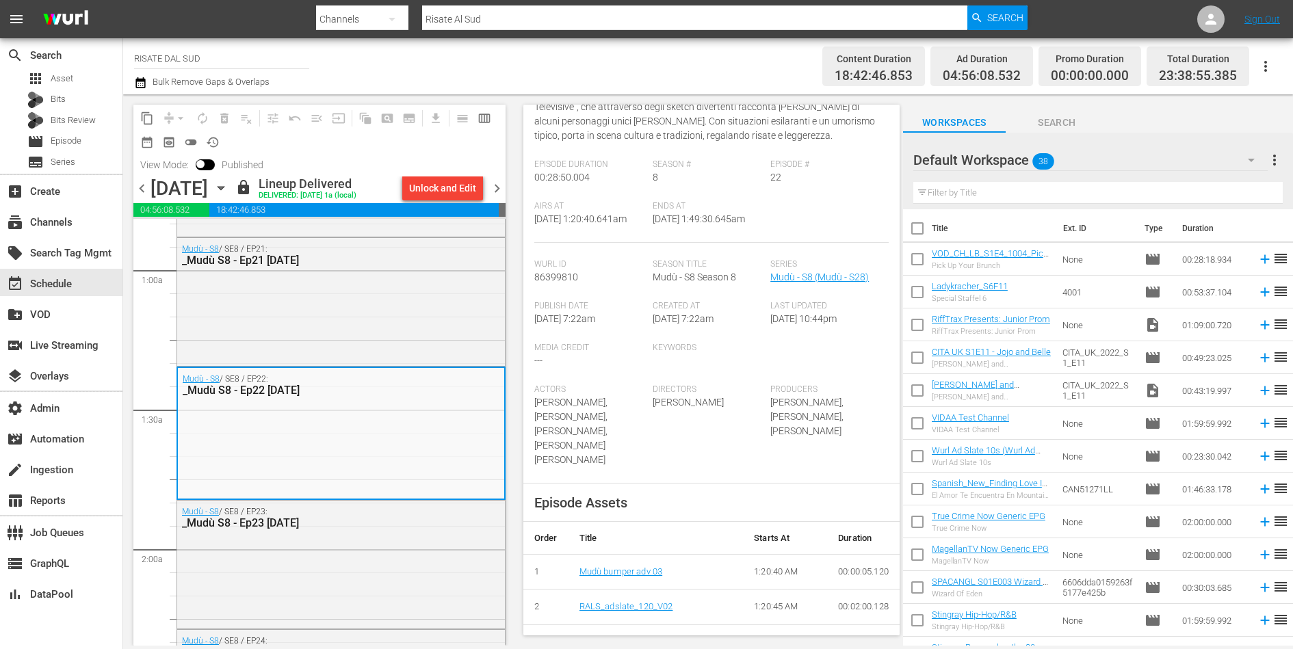
scroll to position [173, 0]
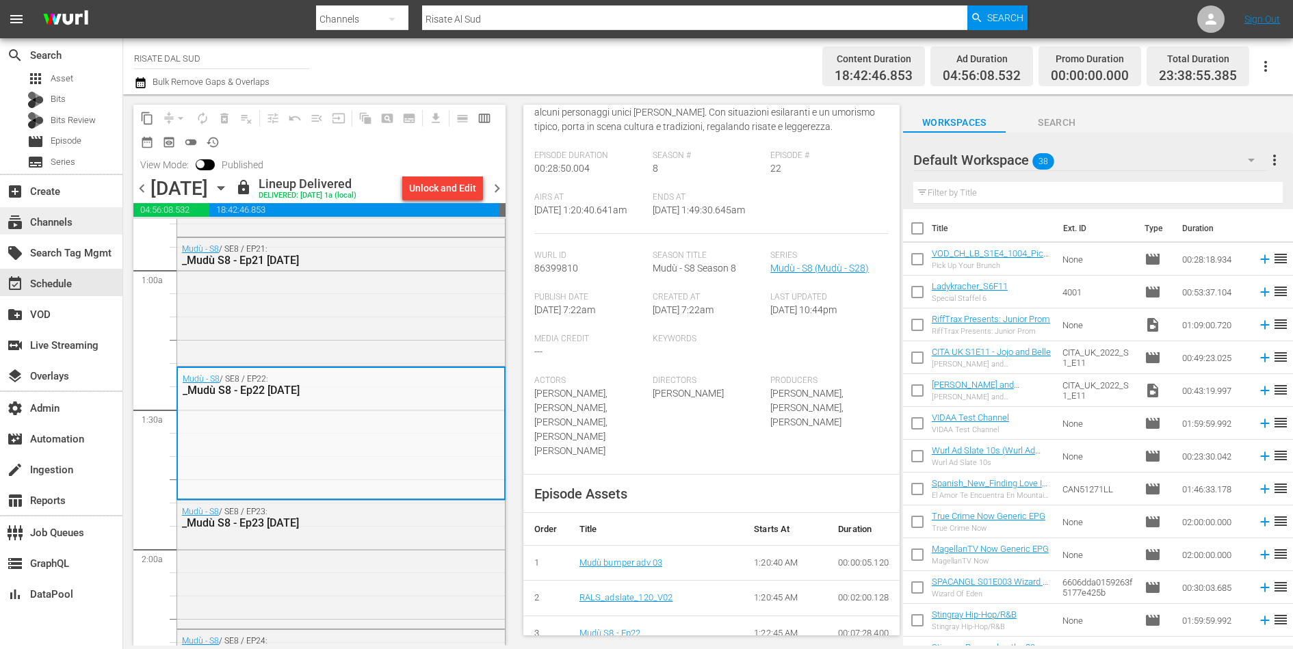
click at [38, 225] on div "subscriptions Channels" at bounding box center [38, 220] width 77 height 12
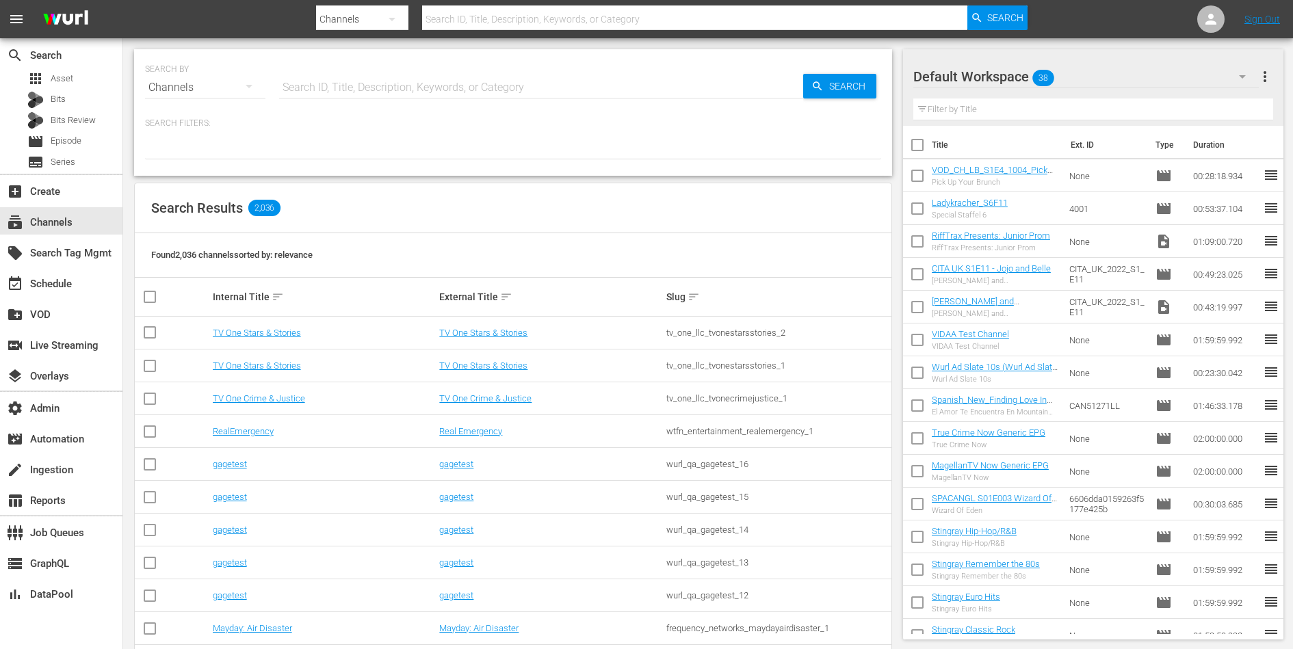
click at [349, 92] on input "text" at bounding box center [541, 87] width 524 height 33
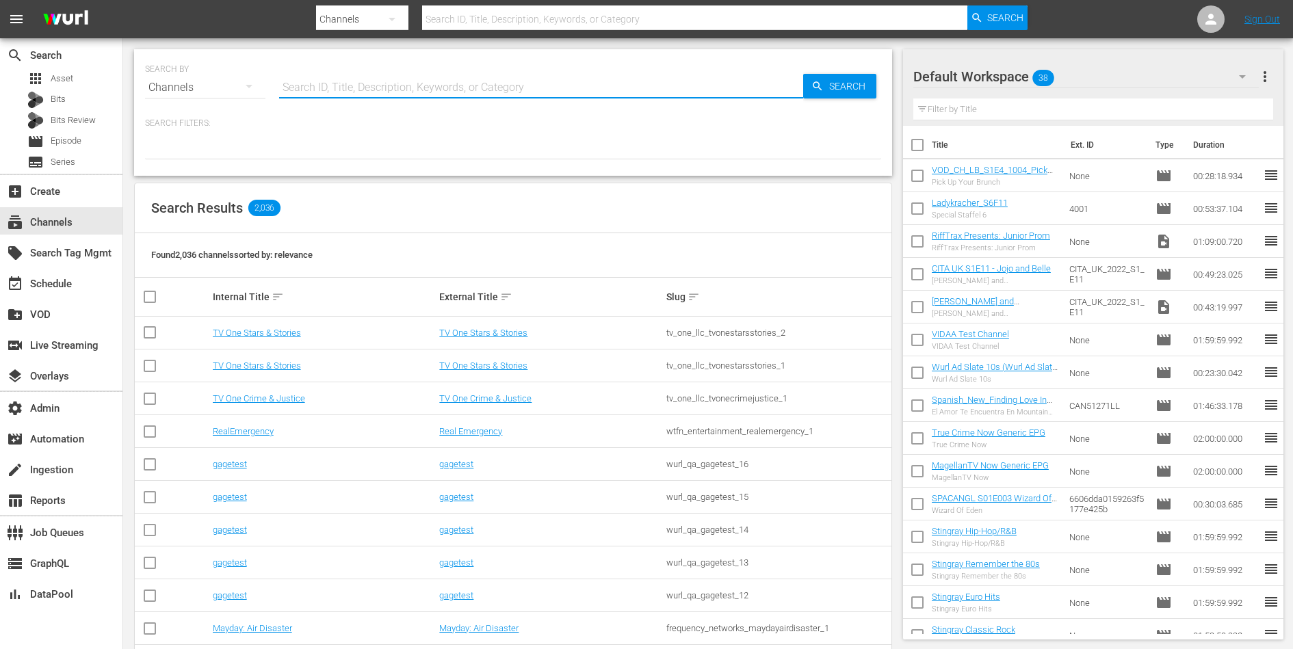
paste input "mhz_samsung_linear"
type input "mhz_samsung_linear"
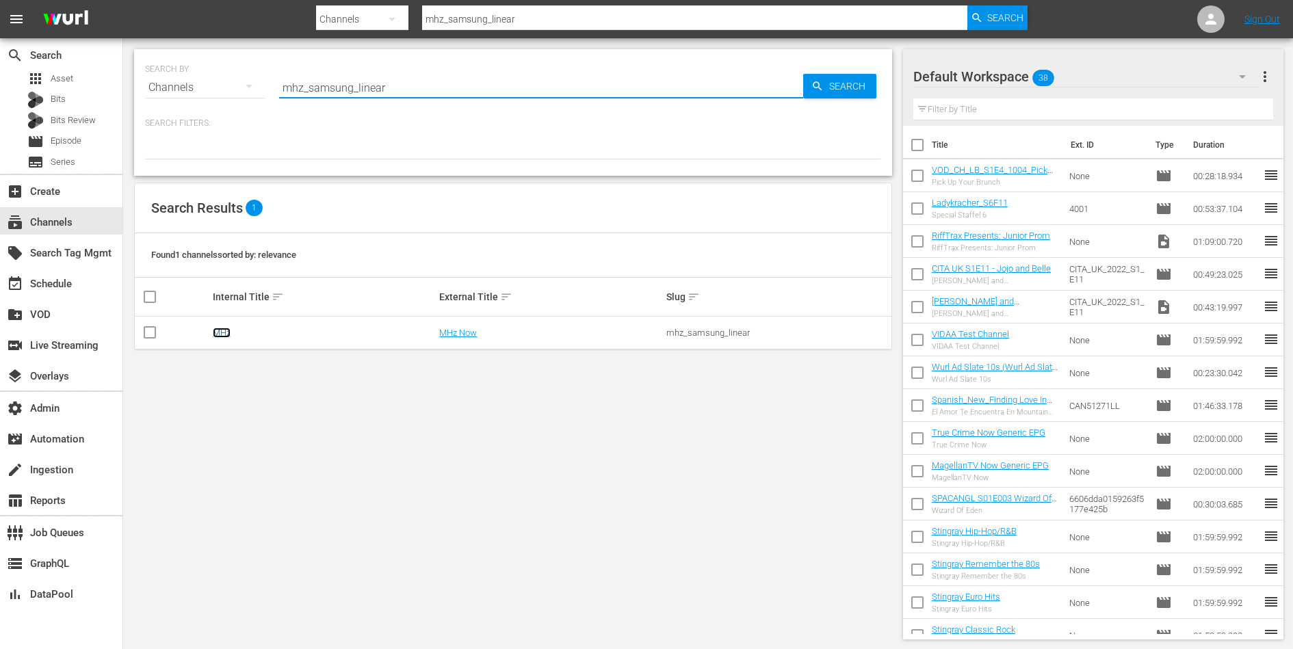
click at [220, 335] on link "MHz" at bounding box center [222, 333] width 18 height 10
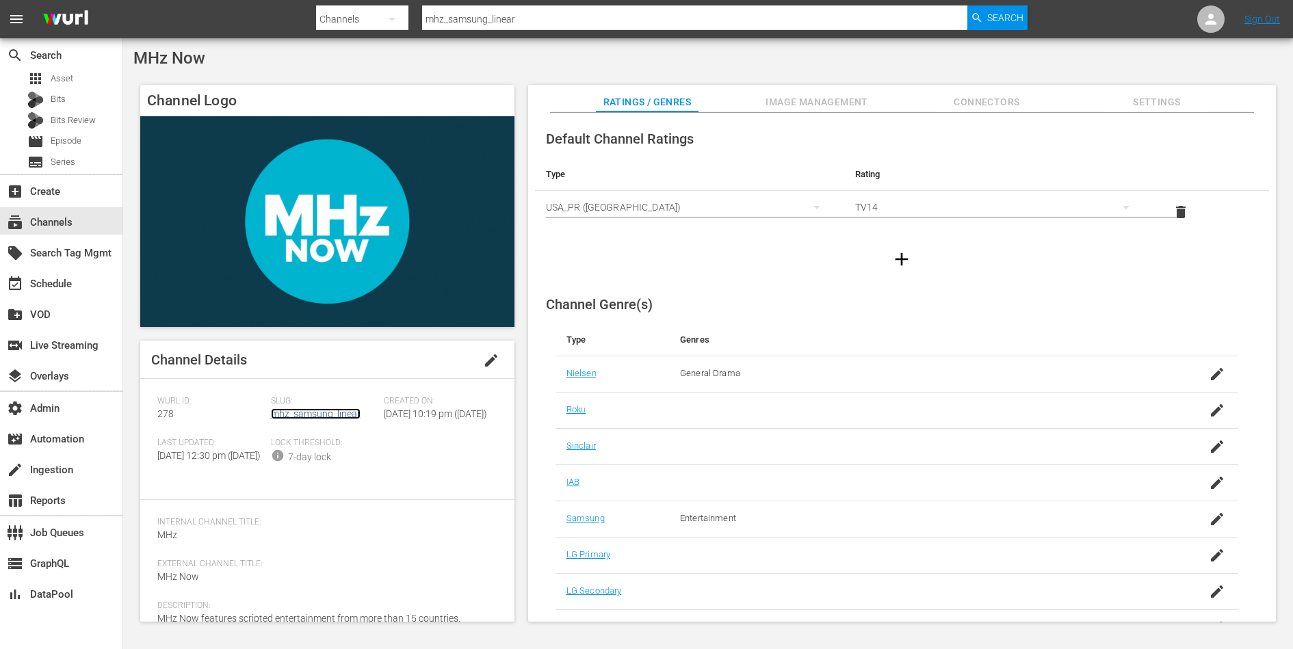
click at [322, 415] on link "mhz_samsung_linear" at bounding box center [316, 414] width 90 height 11
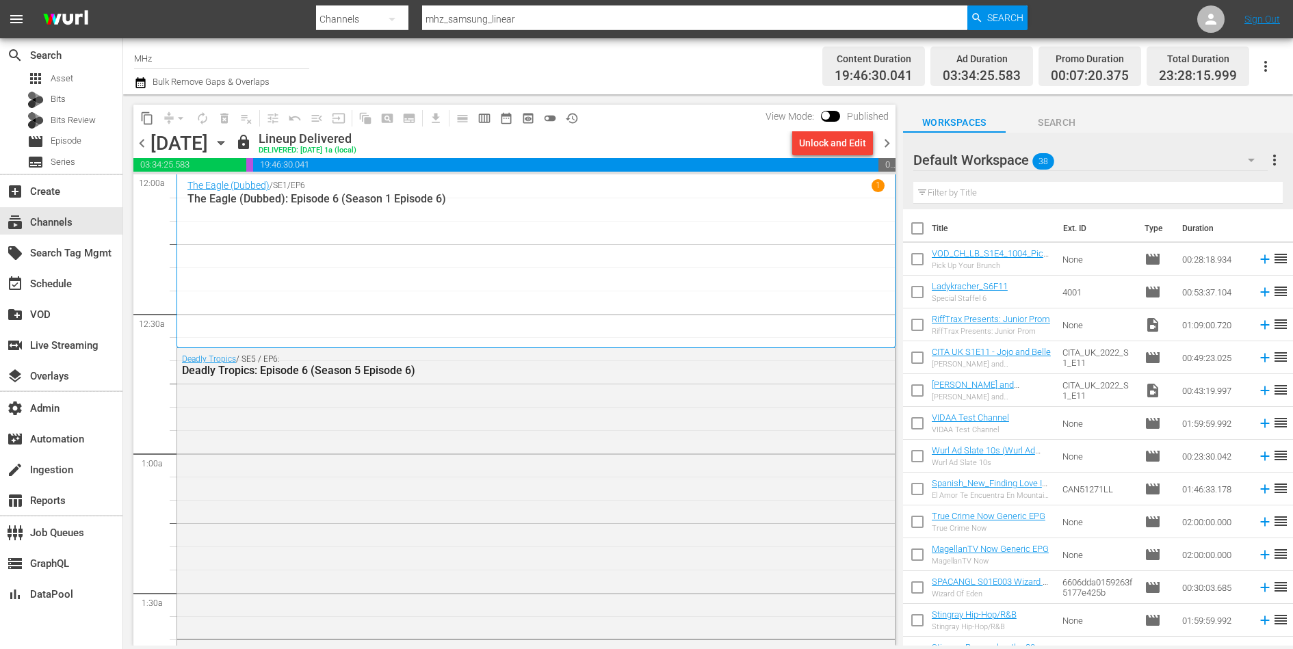
click at [322, 415] on div "Deadly Tropics / SE5 / EP6: Deadly Tropics: Episode 6 (Season 5 Episode 6)" at bounding box center [536, 492] width 718 height 288
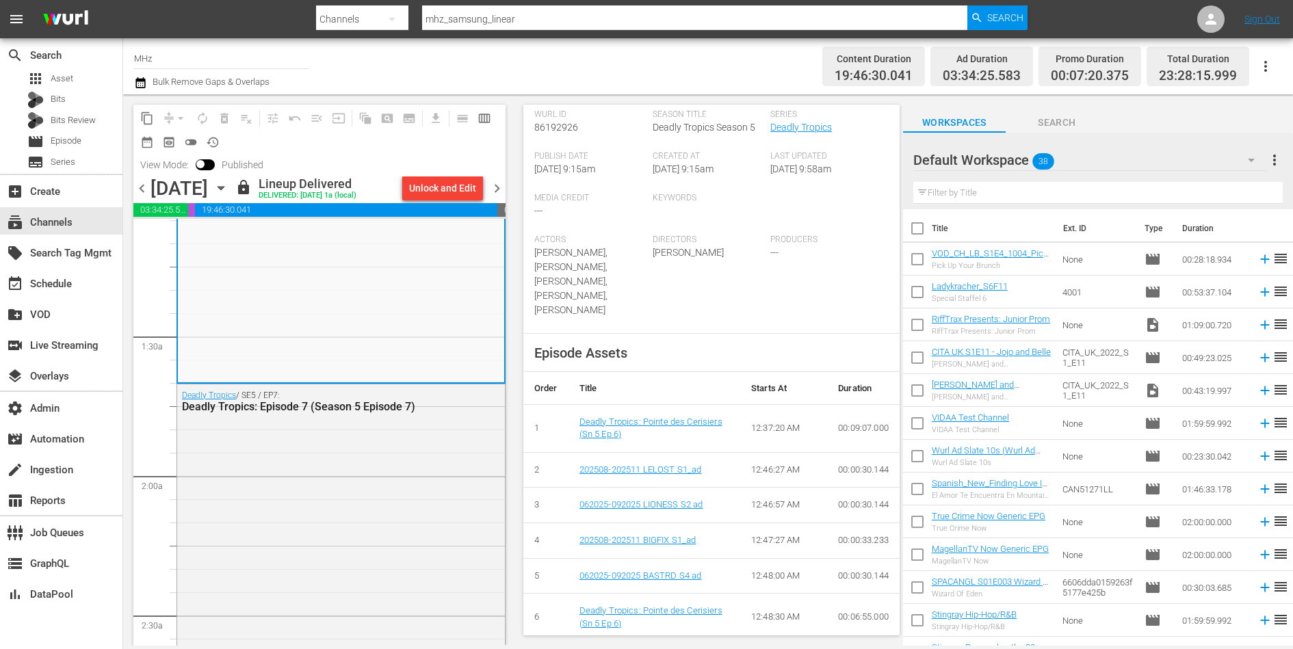
scroll to position [341, 0]
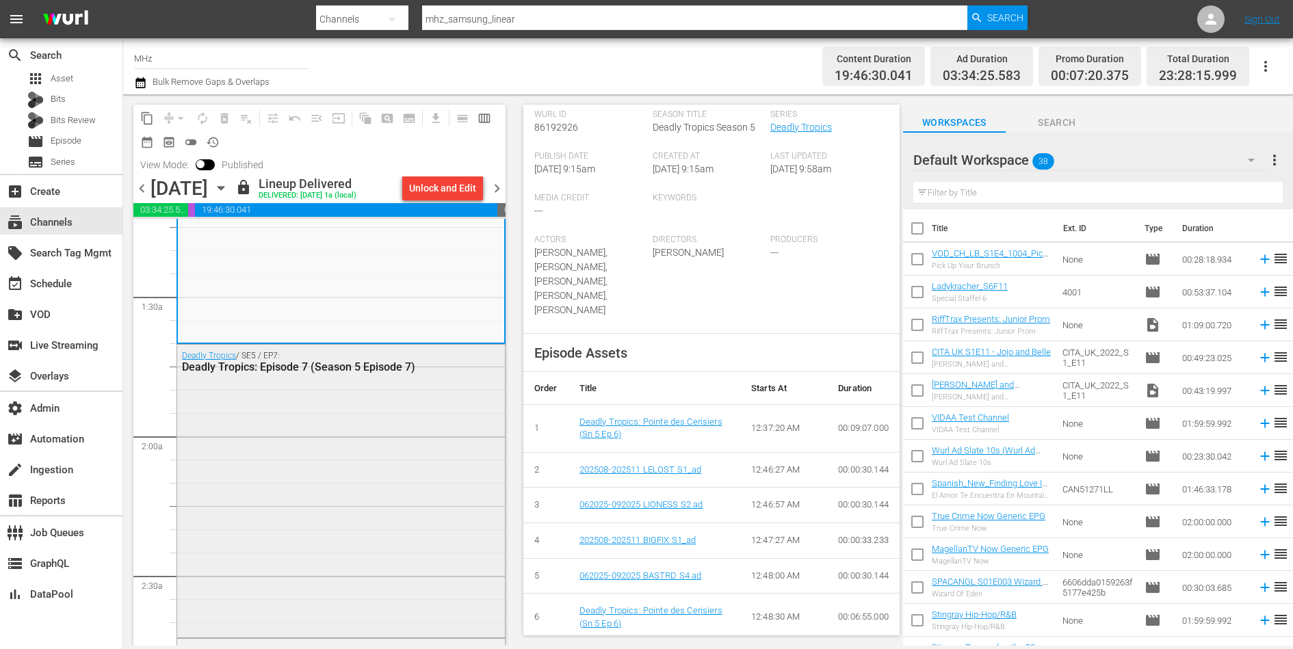
click at [309, 387] on div "Deadly Tropics / SE5 / EP7: Deadly Tropics: Episode 7 (Season 5 Episode 7)" at bounding box center [341, 489] width 328 height 289
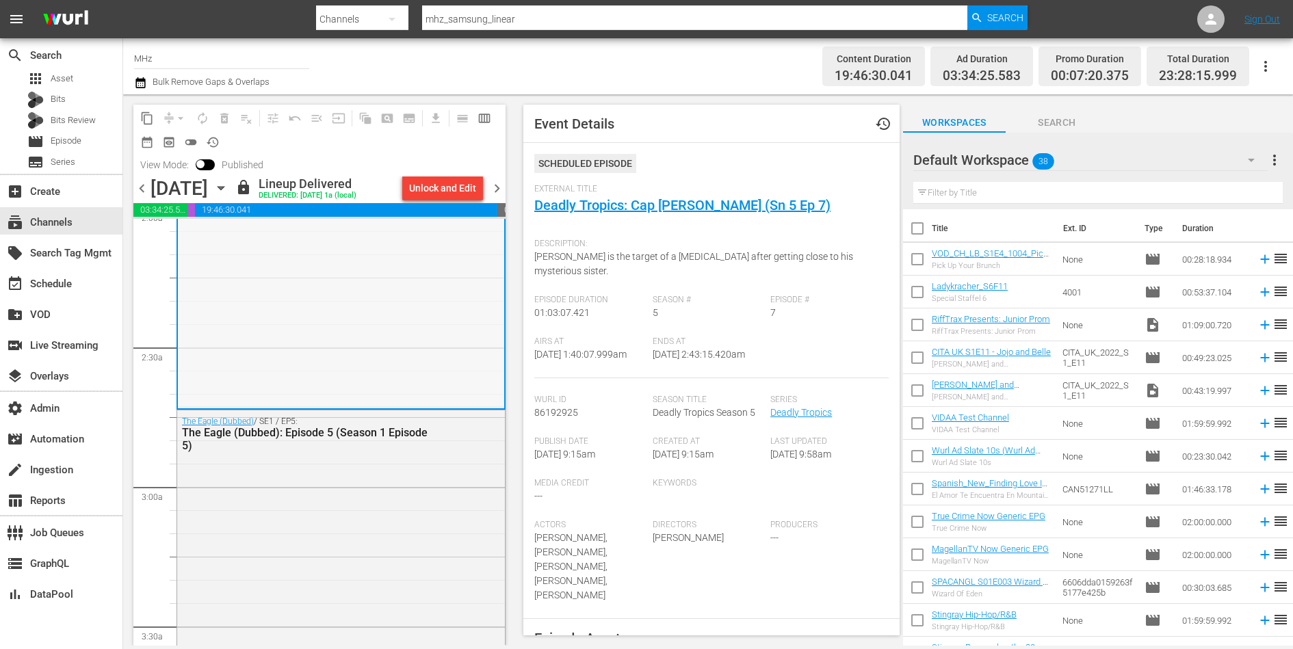
scroll to position [624, 0]
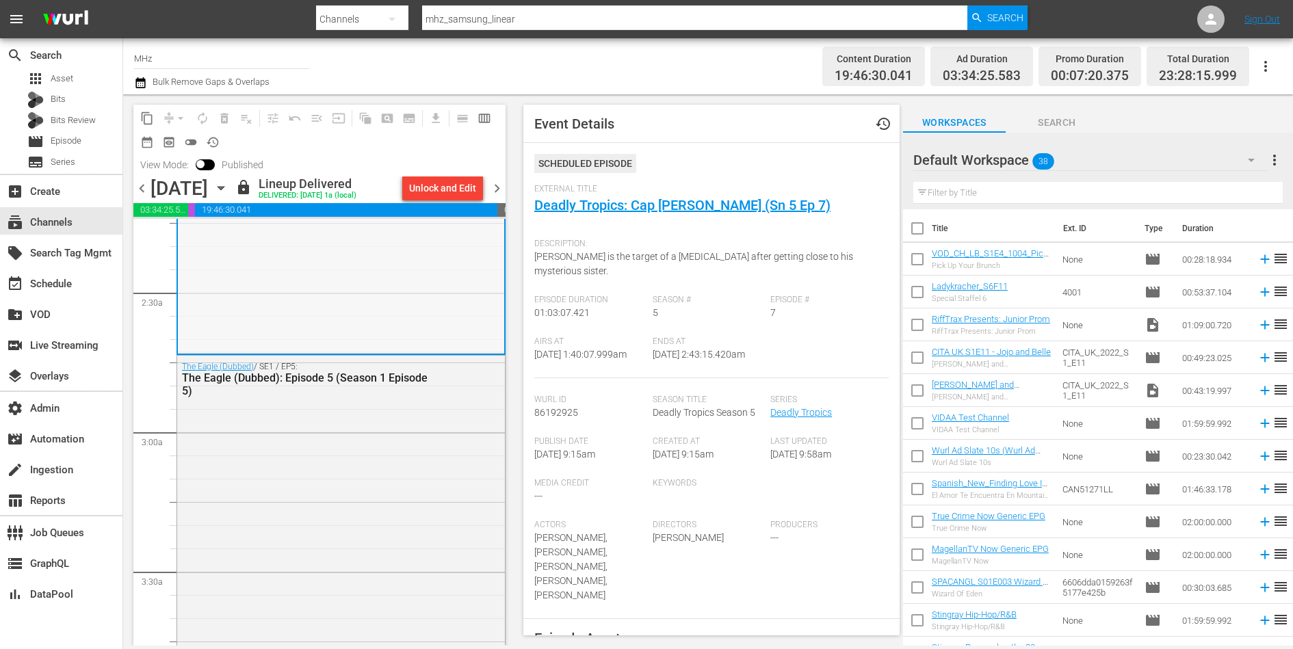
click at [389, 487] on div "The Eagle (Dubbed) / SE1 / EP5: The Eagle (Dubbed): Episode 5 (Season 1 Episode…" at bounding box center [341, 512] width 328 height 313
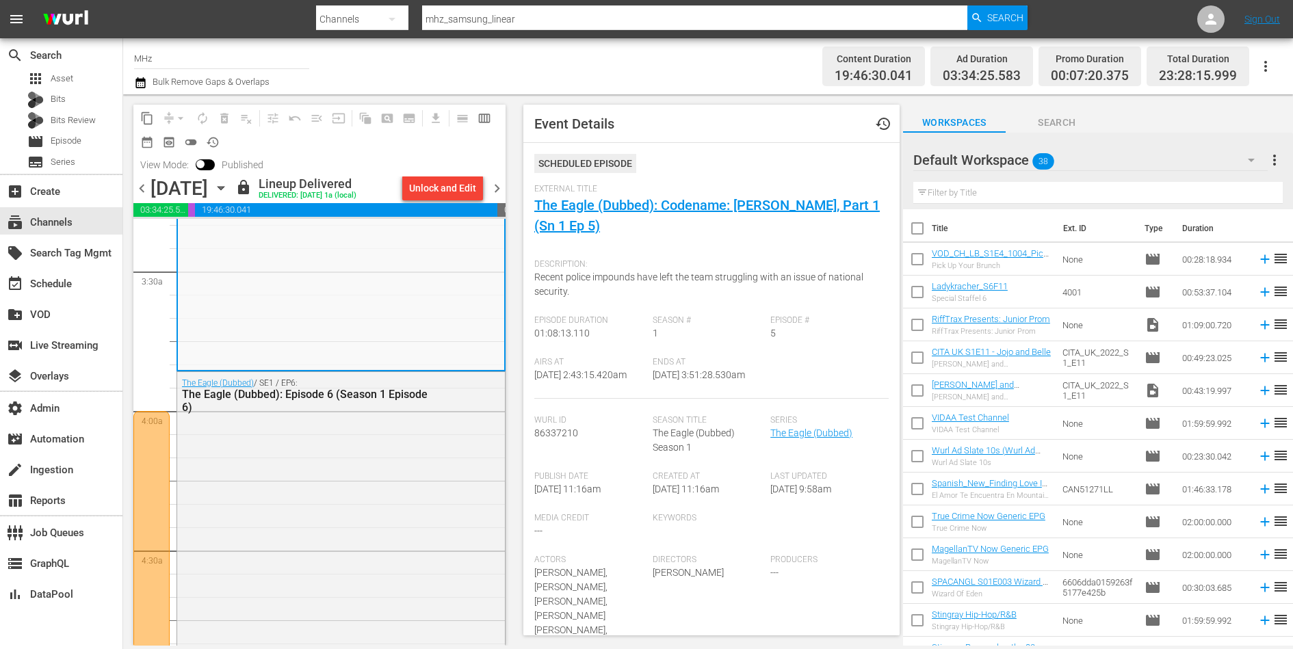
scroll to position [941, 0]
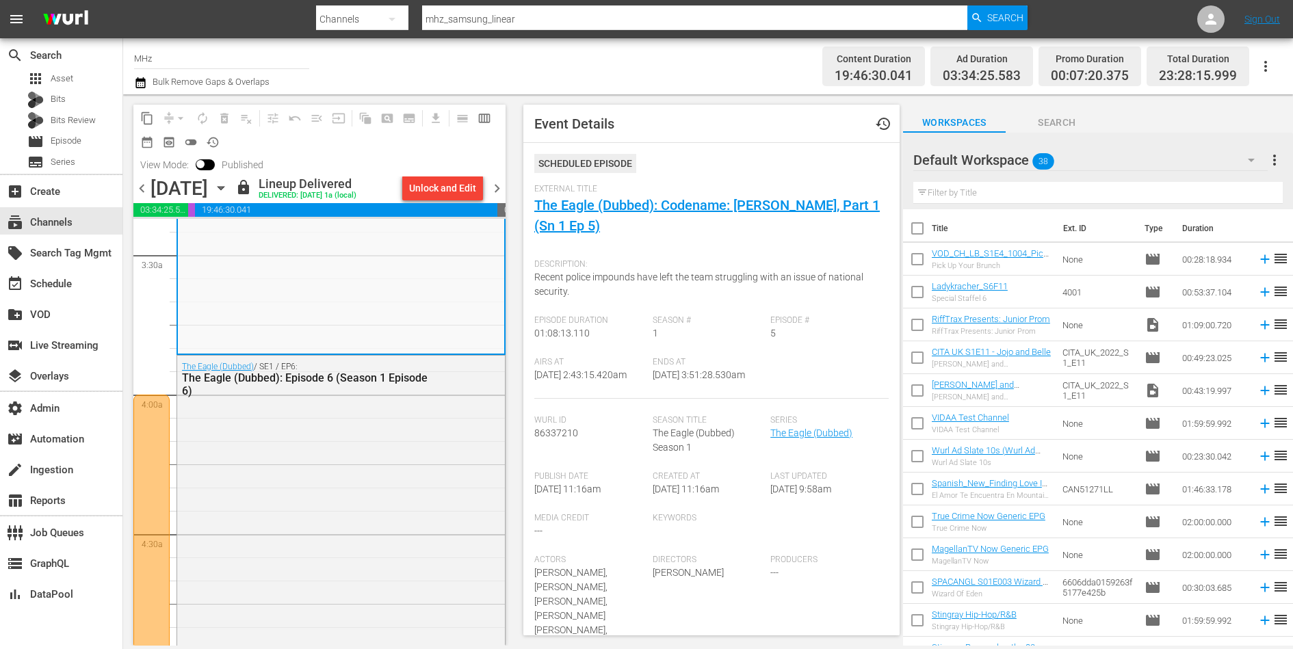
click at [389, 487] on div "The Eagle (Dubbed) / SE1 / EP6: The Eagle (Dubbed): Episode 6 (Season 1 Episode…" at bounding box center [341, 518] width 328 height 324
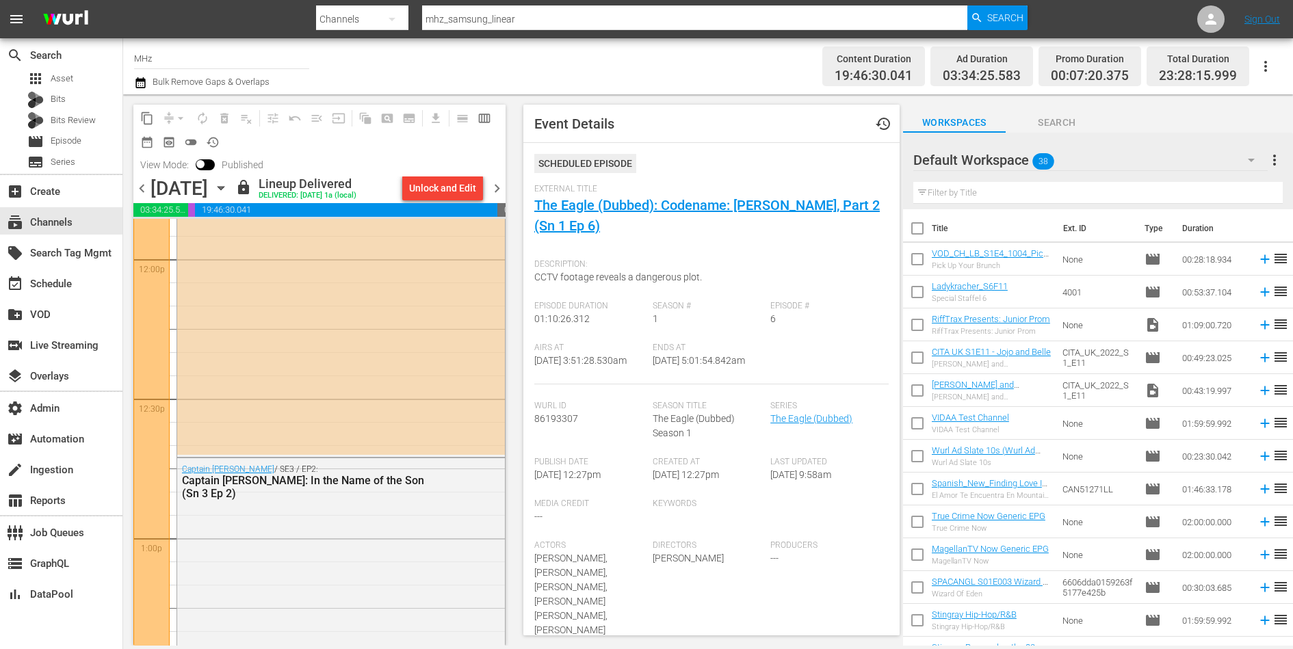
scroll to position [3737, 0]
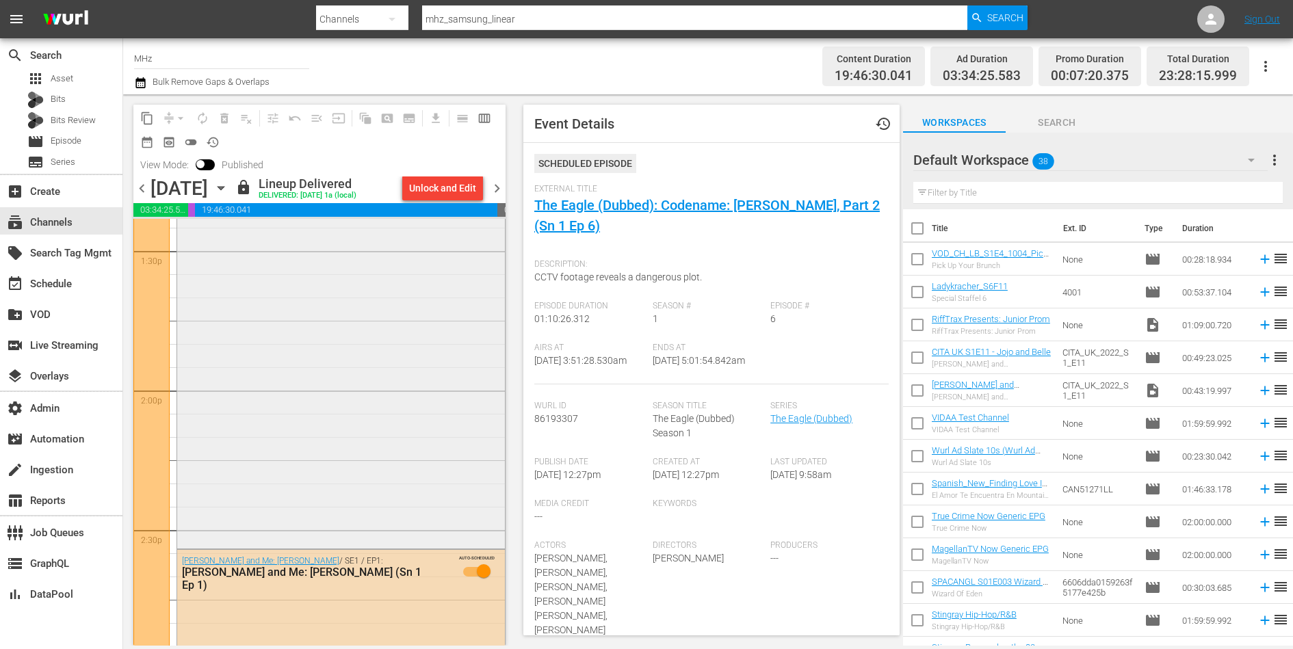
click at [371, 425] on div "Captain [PERSON_NAME] / SE3 / EP2: Captain [PERSON_NAME]: In the Name of the So…" at bounding box center [341, 288] width 328 height 514
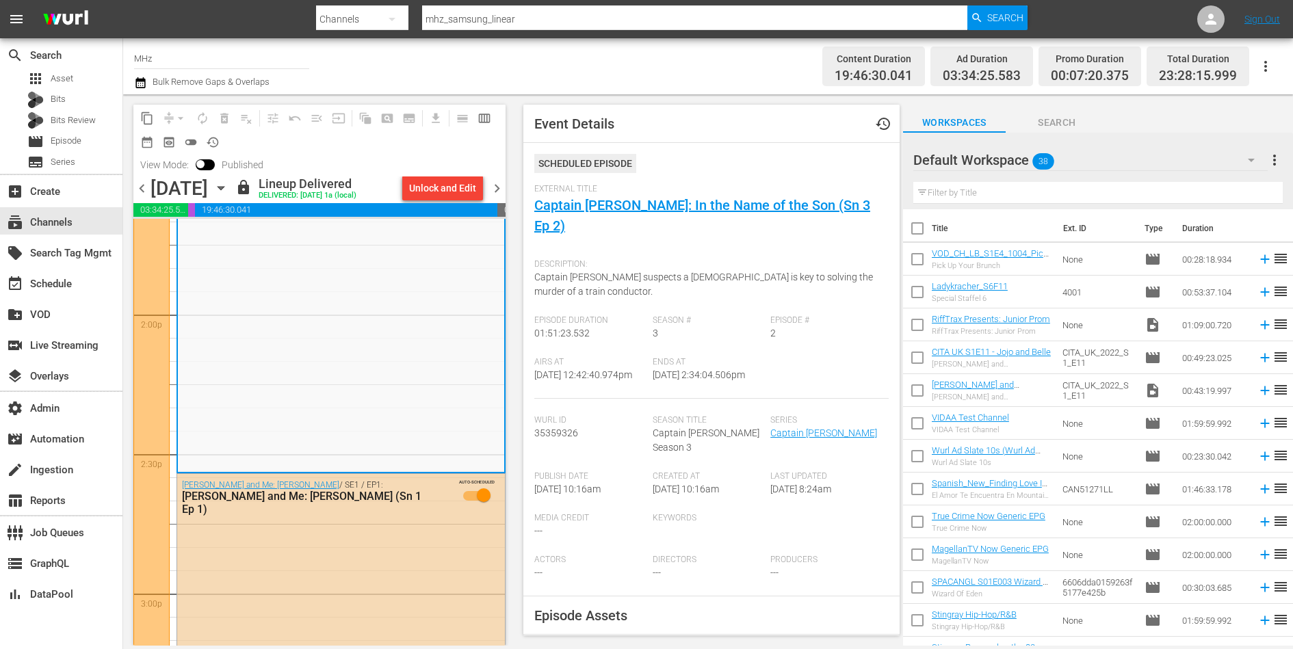
scroll to position [3942, 0]
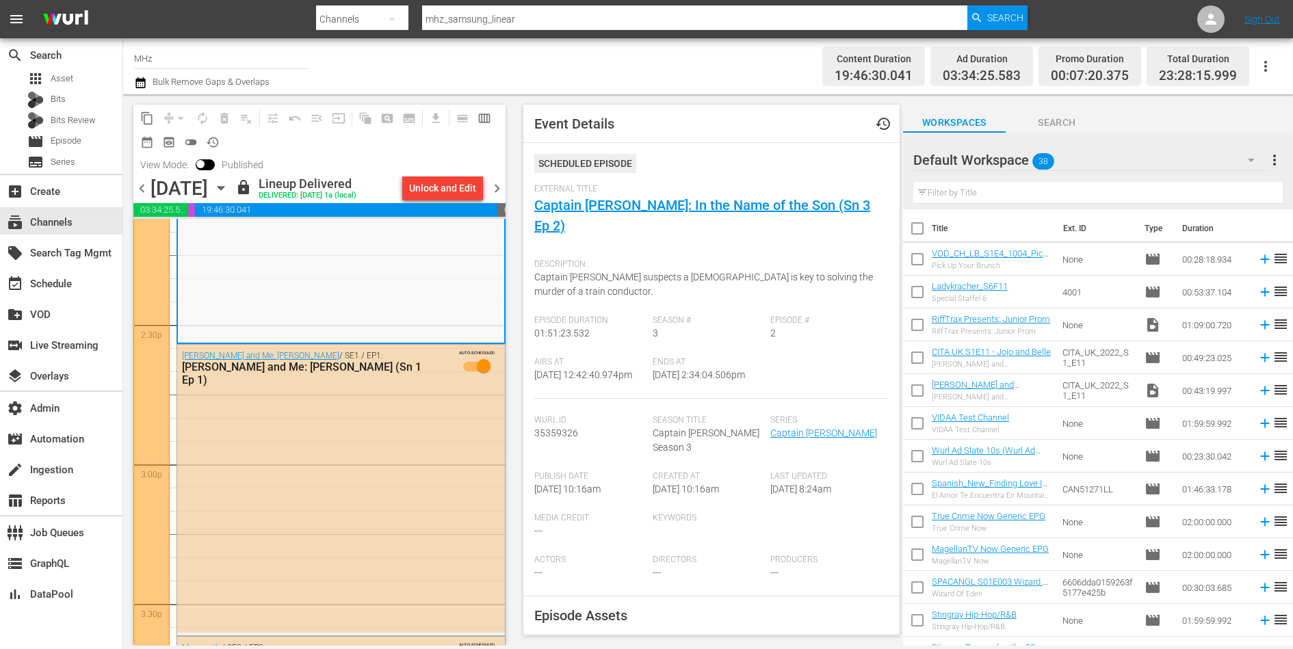
click at [371, 425] on div "[PERSON_NAME] and Me: [PERSON_NAME] / SE1 / EP1: [PERSON_NAME] and Me: [PERSON_…" at bounding box center [341, 489] width 328 height 288
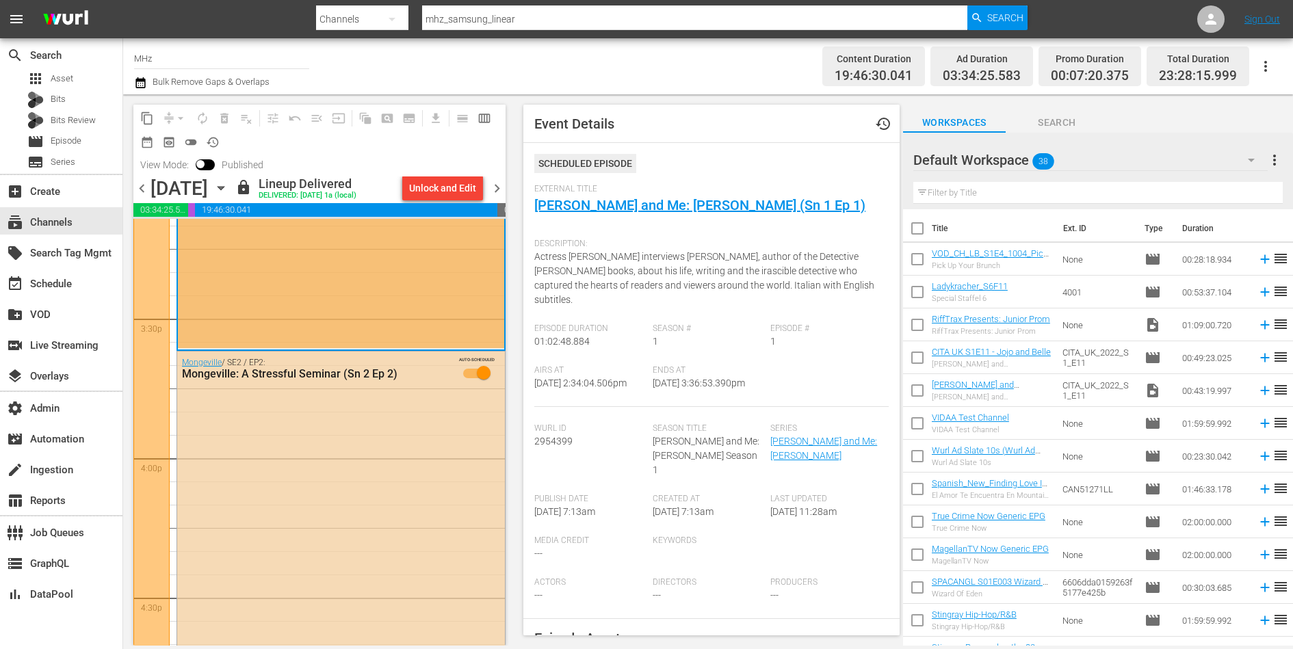
scroll to position [4237, 0]
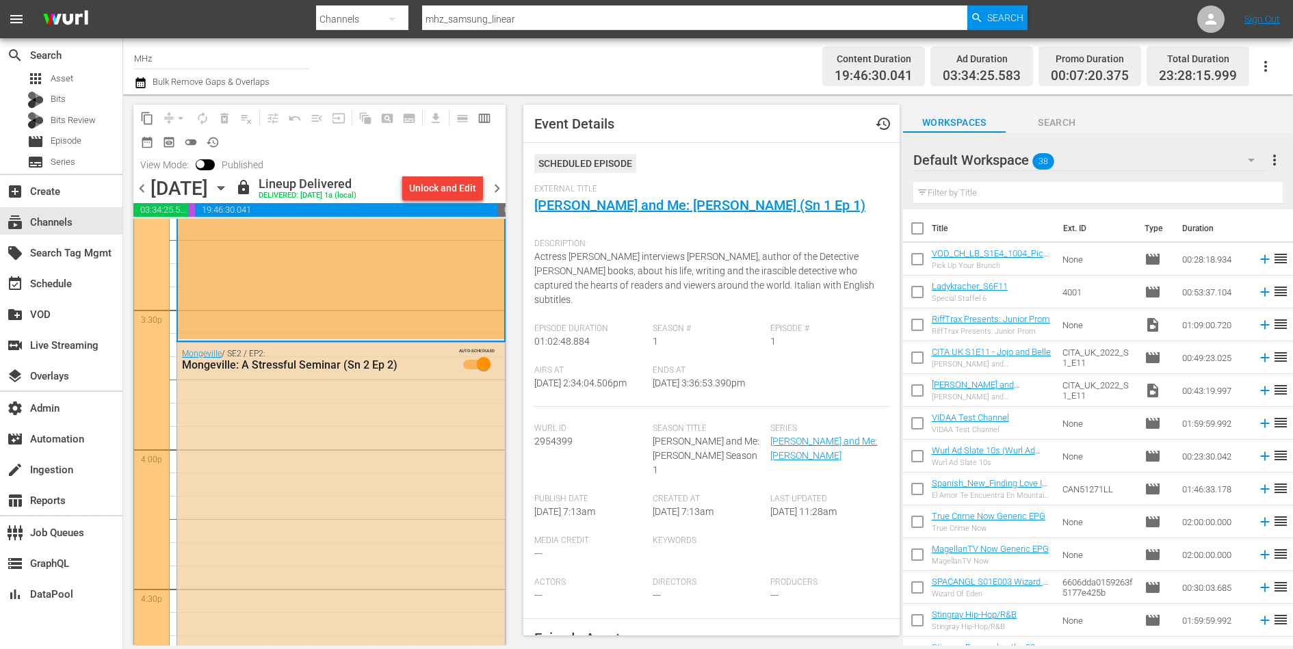
click at [391, 450] on div "Mongeville / SE2 / EP2: Mongeville: A Stressful Seminar (Sn 2 Ep 2) AUTO-SCHEDU…" at bounding box center [341, 586] width 328 height 487
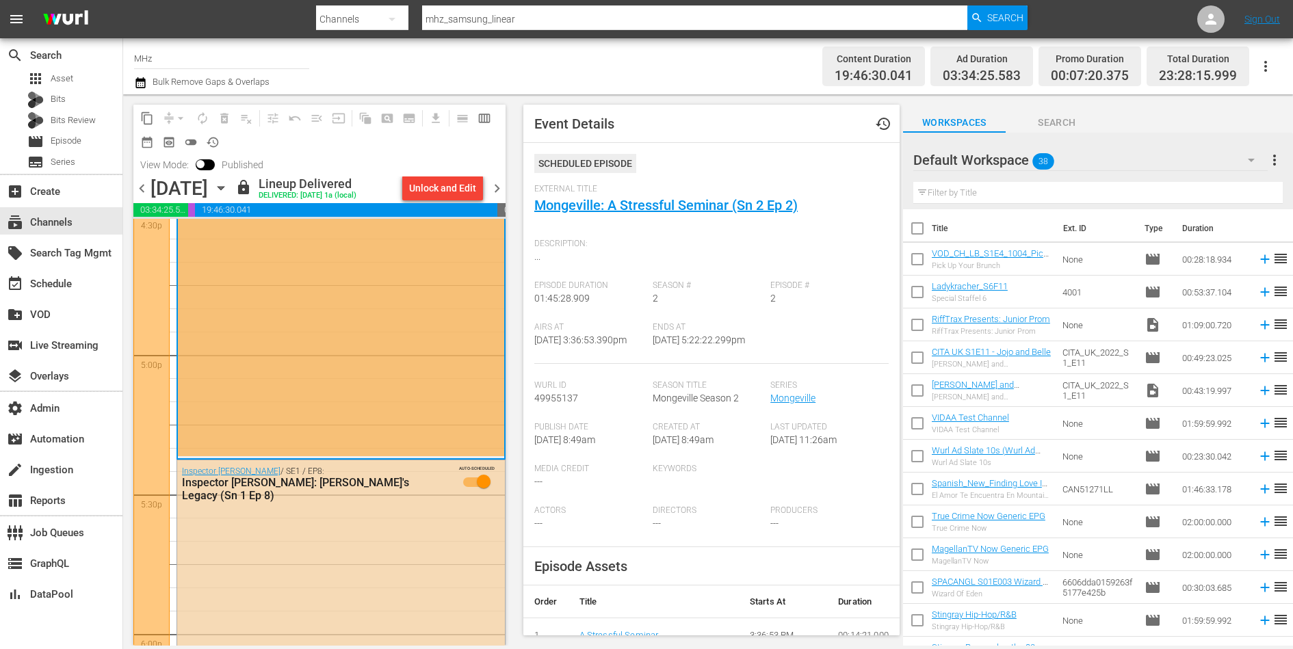
scroll to position [4806, 0]
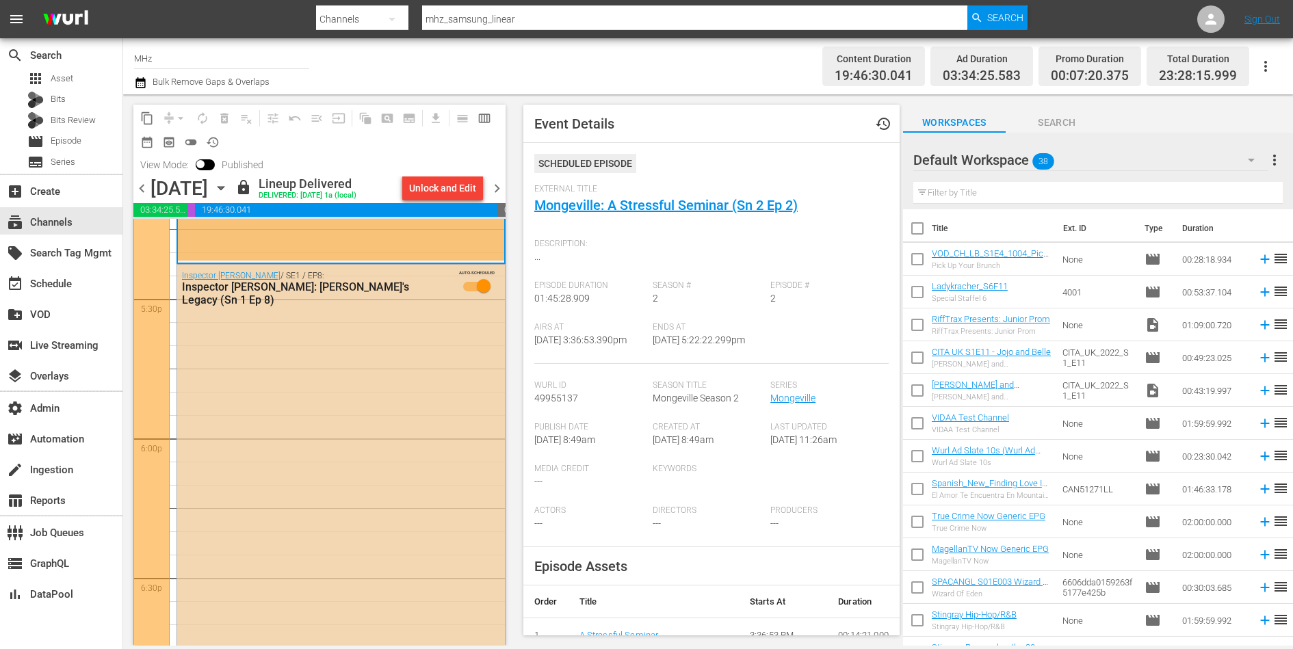
click at [398, 441] on div "Inspector [PERSON_NAME] / SE1 / EP8: Inspector [PERSON_NAME]: [PERSON_NAME]'s L…" at bounding box center [341, 514] width 328 height 498
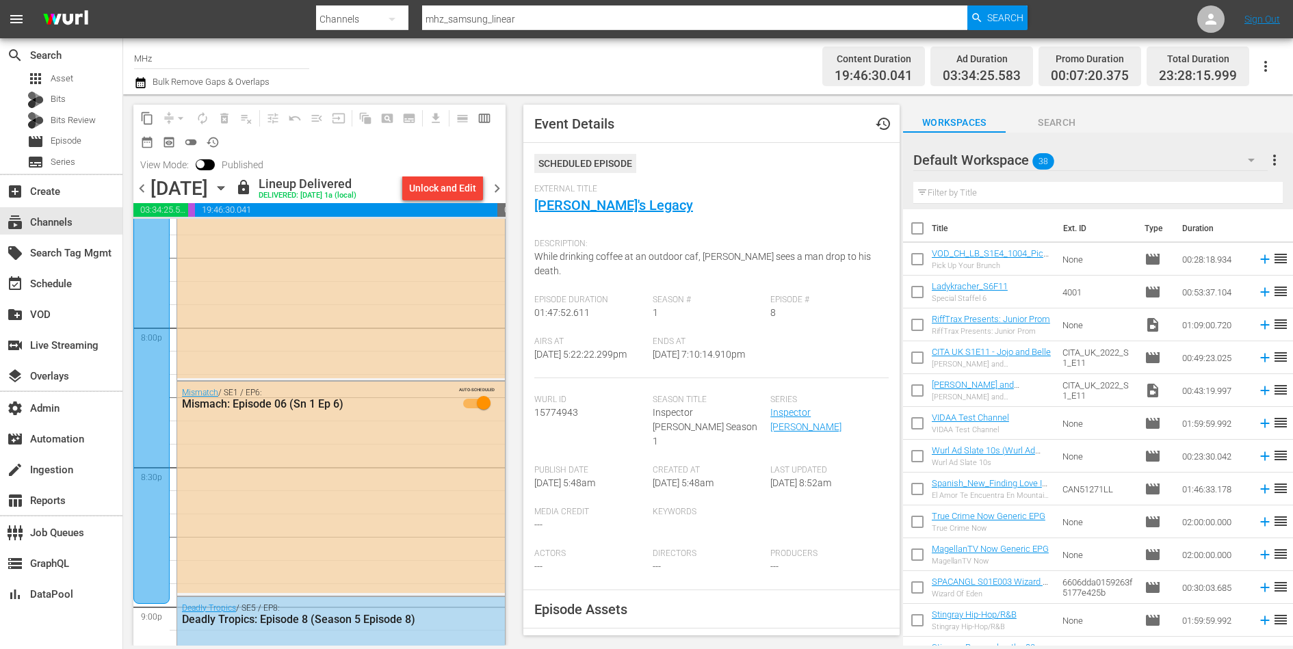
scroll to position [5601, 0]
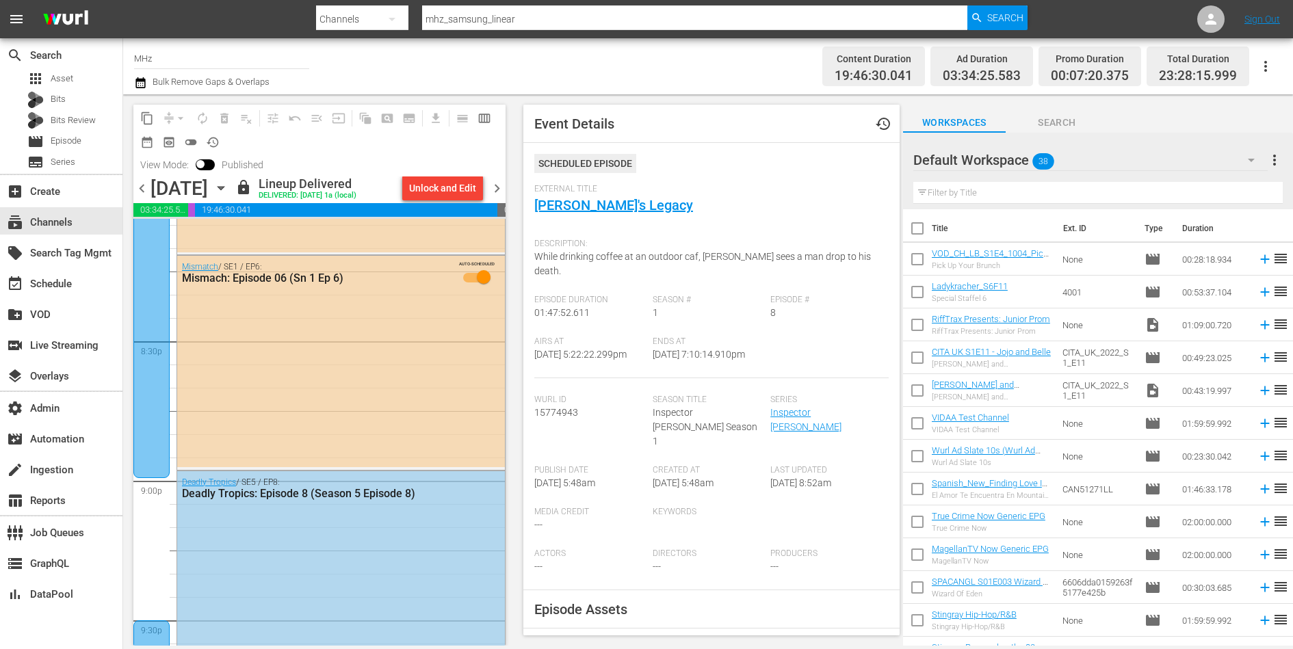
click at [424, 524] on div "Deadly Tropics / SE5 / EP8: Deadly Tropics: Episode 8 (Season 5 Episode 8)" at bounding box center [341, 614] width 328 height 287
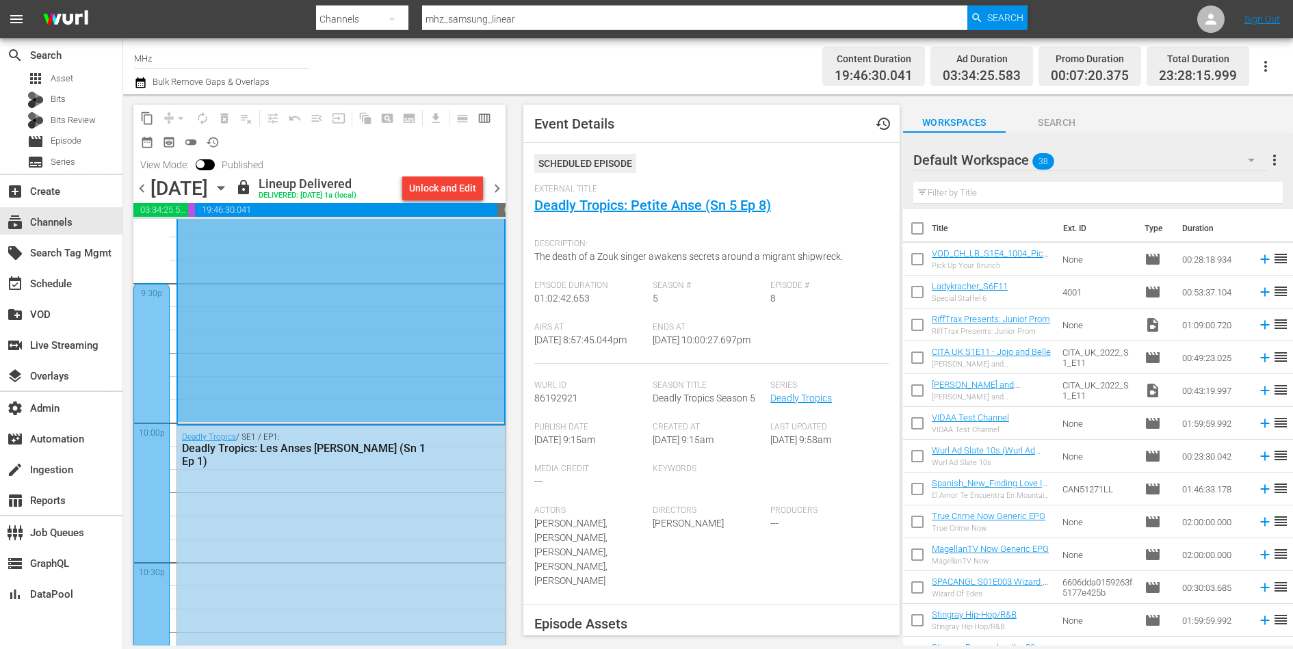
scroll to position [5984, 0]
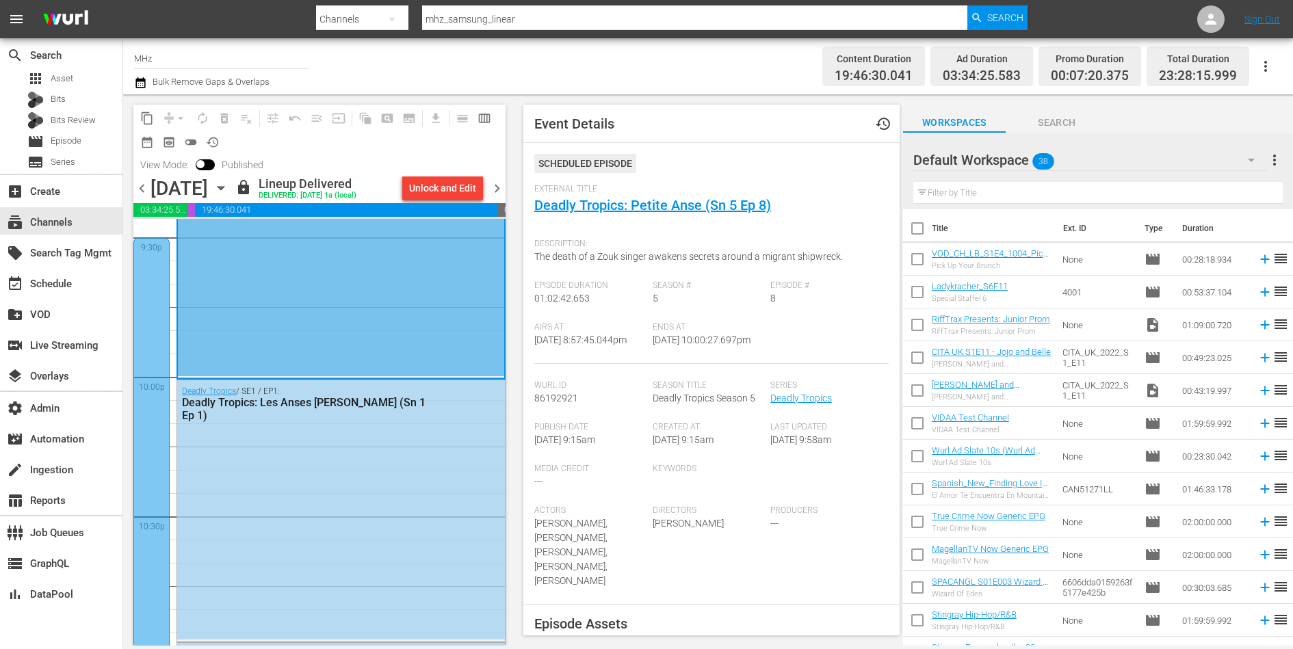
click at [424, 524] on div "Deadly Tropics / SE1 / EP1: Deadly Tropics: Les Anses [PERSON_NAME] (Sn 1 Ep 1)" at bounding box center [341, 509] width 328 height 259
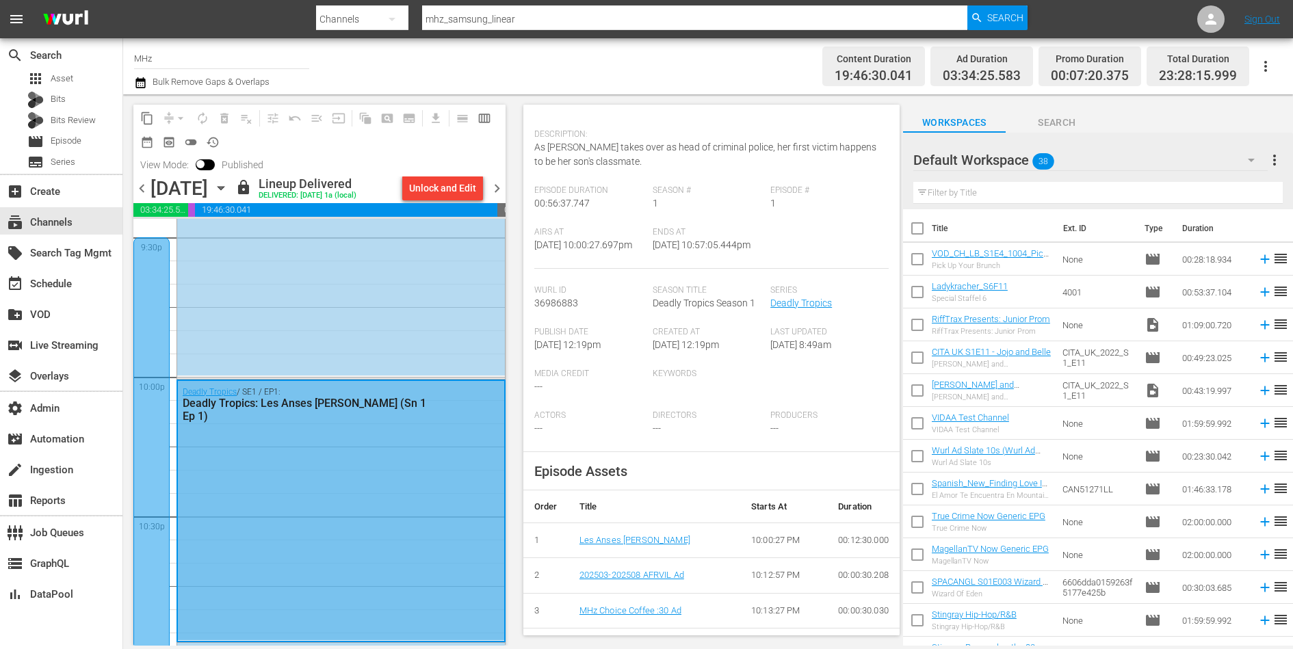
scroll to position [120, 0]
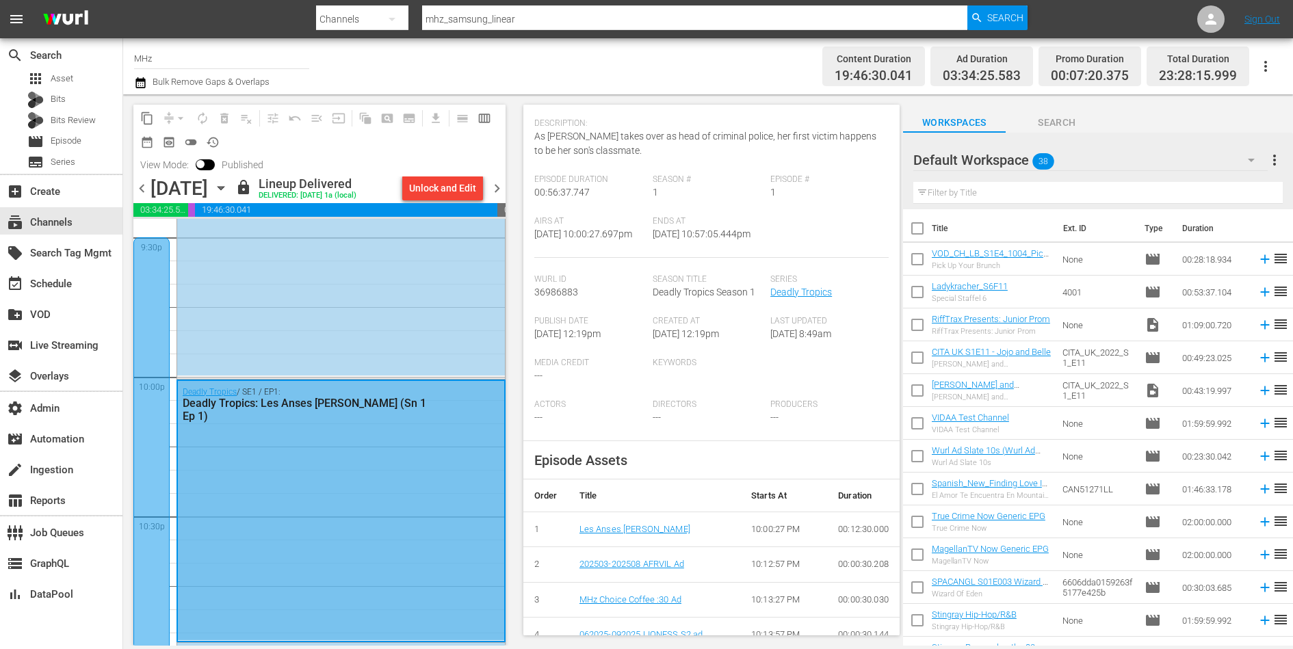
click at [495, 186] on span "chevron_right" at bounding box center [497, 188] width 17 height 17
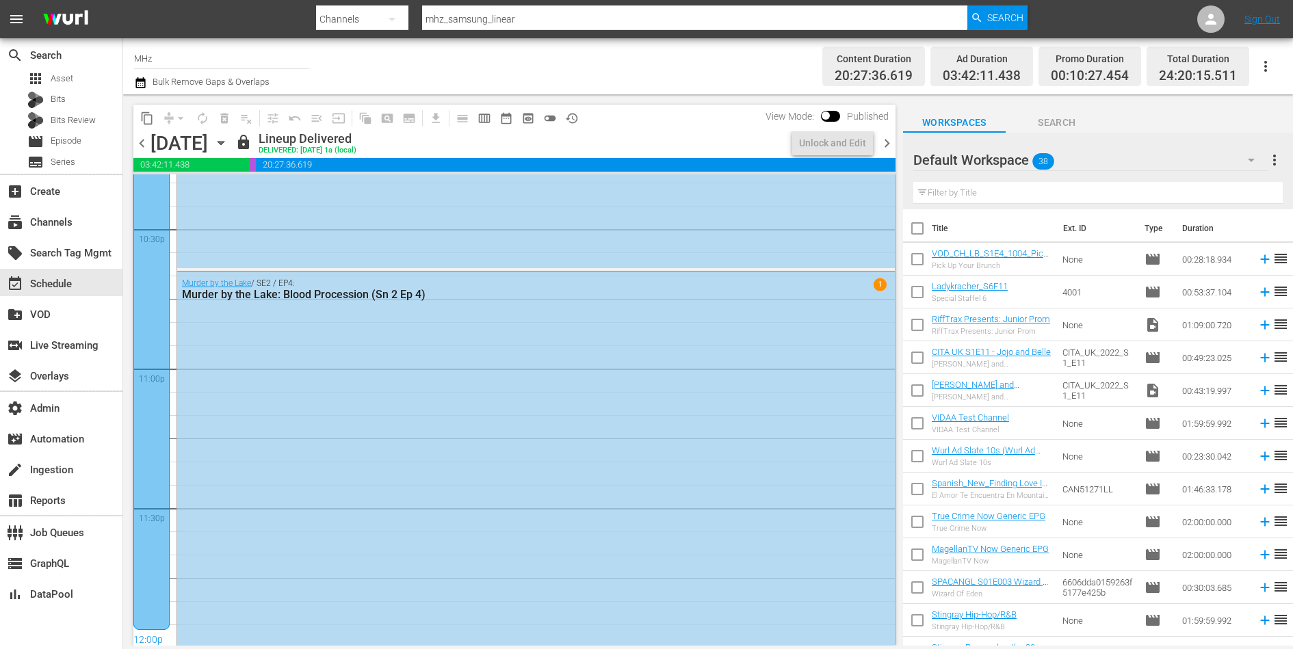
scroll to position [5984, 0]
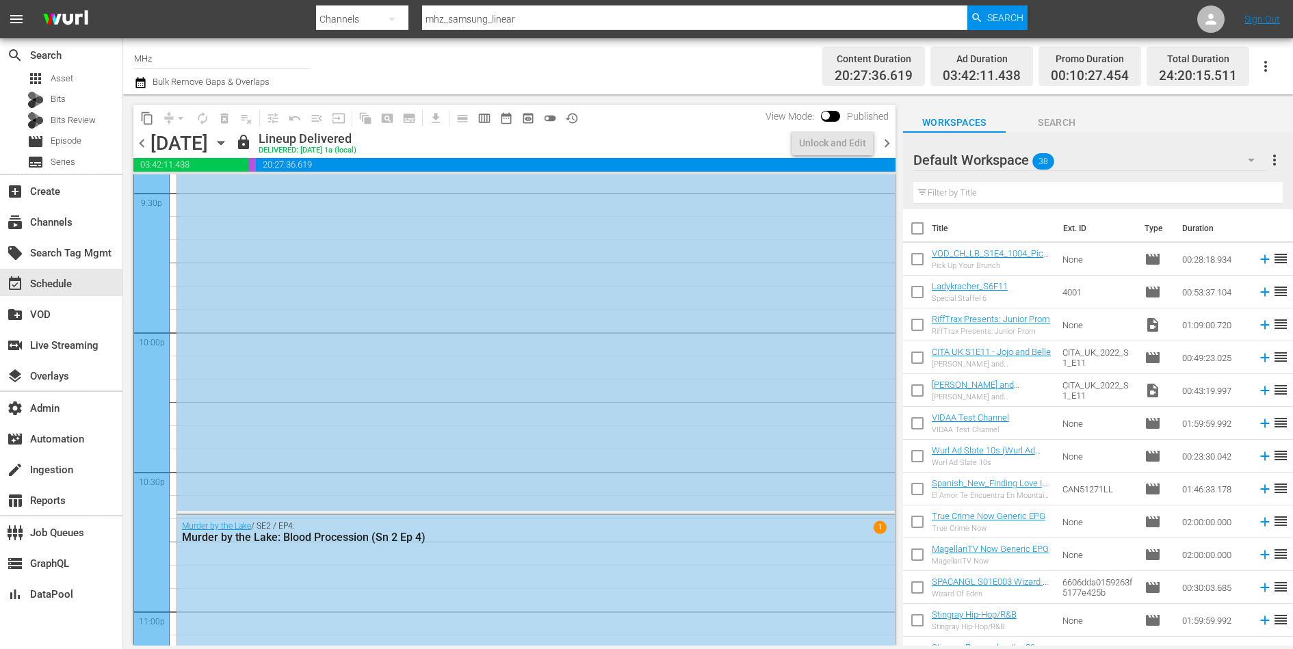
click at [388, 355] on div "Murder by the Lake / SE2 / EP3: Murder by the Lake: Curse from the Depths (Sn 2…" at bounding box center [536, 267] width 718 height 485
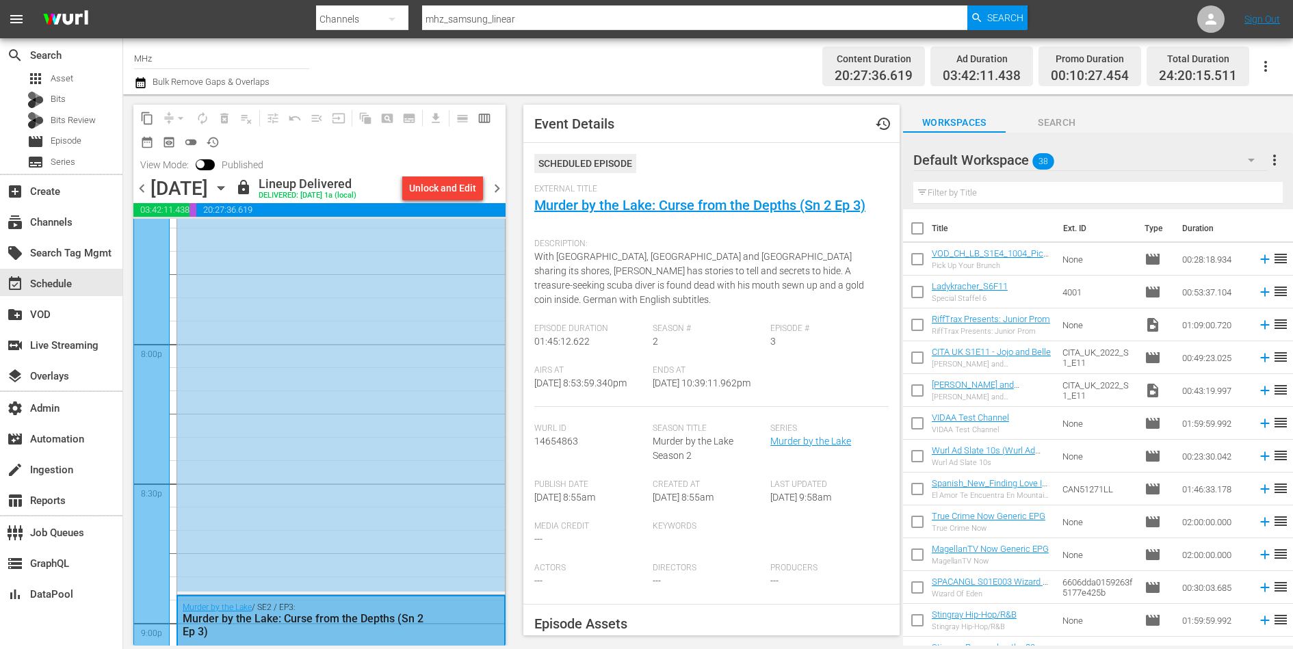
scroll to position [5399, 0]
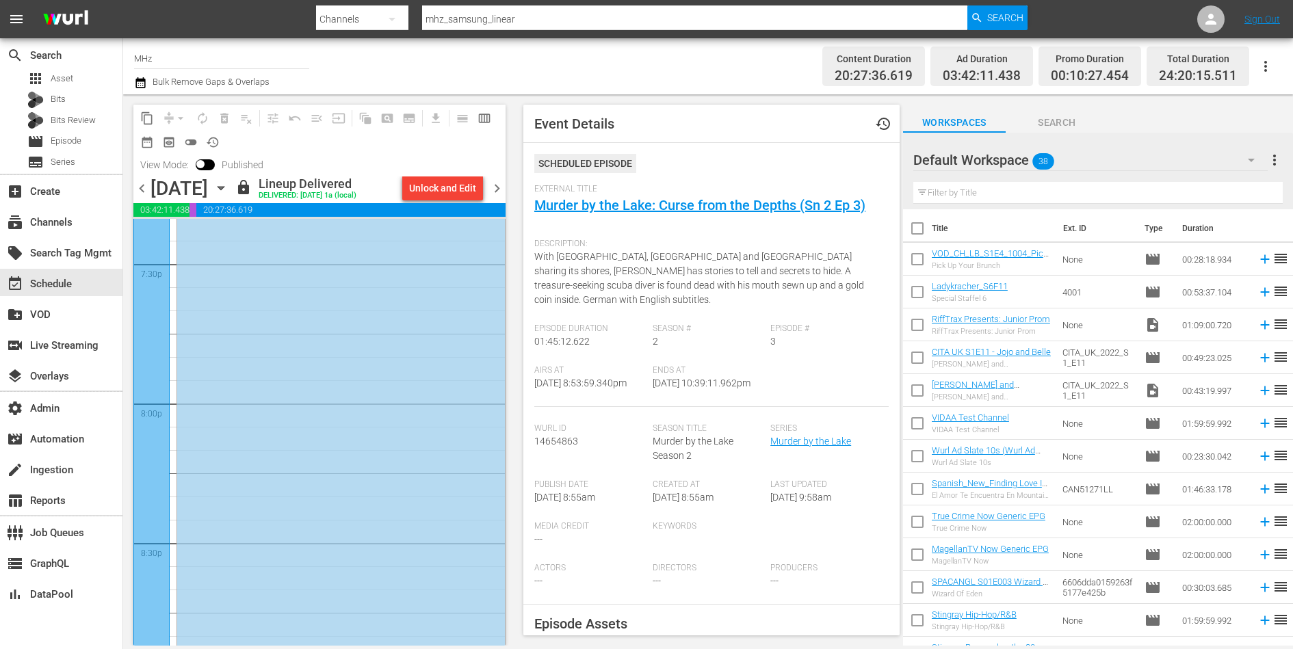
click at [432, 423] on div "Murder by the Lake / SE2 / EP2: Murder by the Lake: The Mermaid (Sn 2 Ep 2)" at bounding box center [341, 408] width 328 height 488
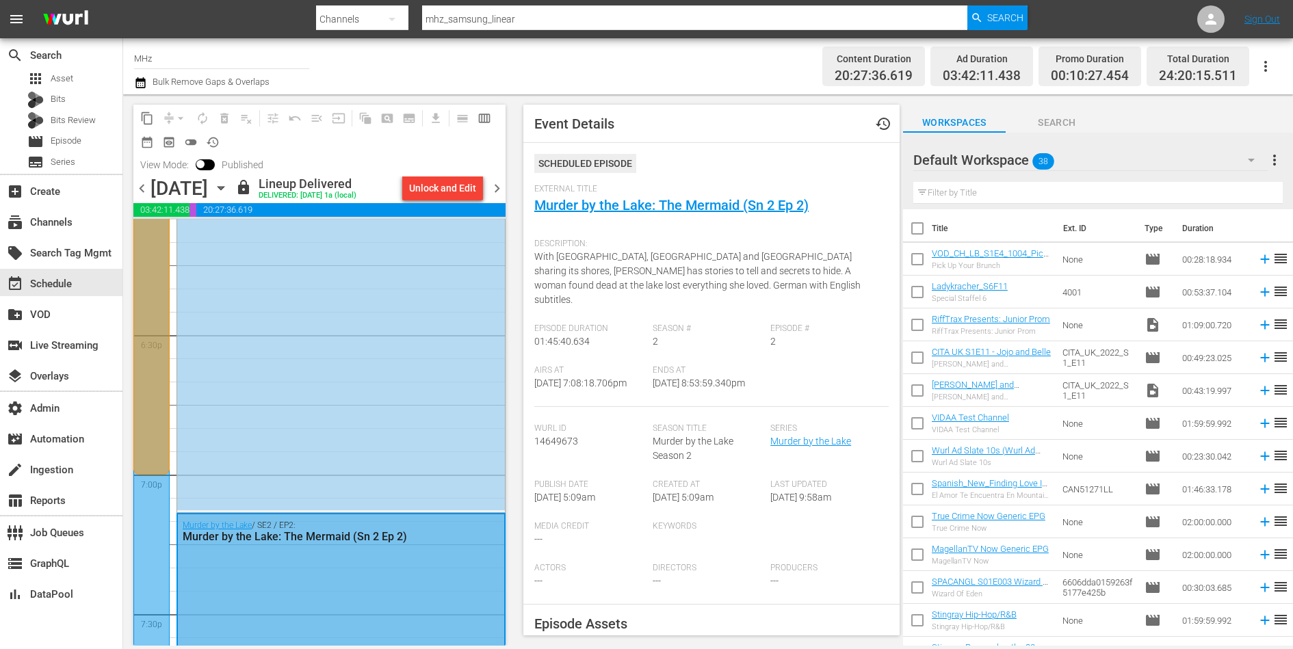
scroll to position [4973, 0]
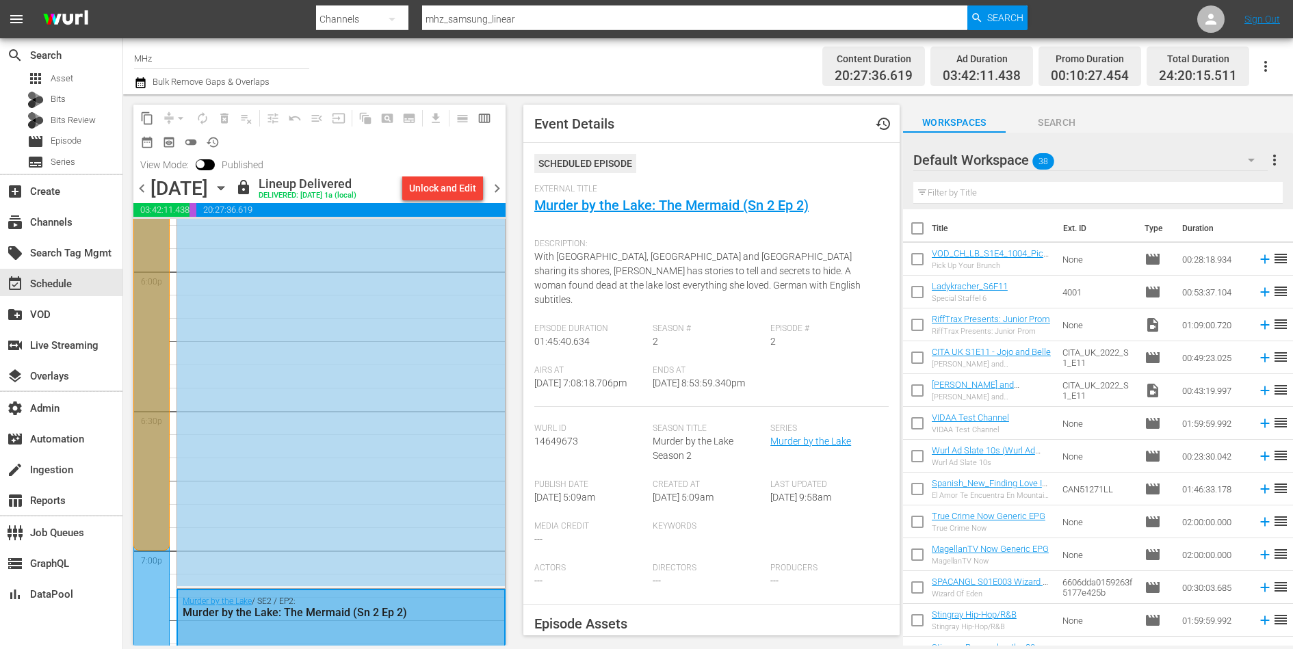
click at [432, 420] on div "Murder by the Lake / SE2 / EP1: Murder by the Lake: Death in the Forest (Sn 2 E…" at bounding box center [341, 342] width 328 height 487
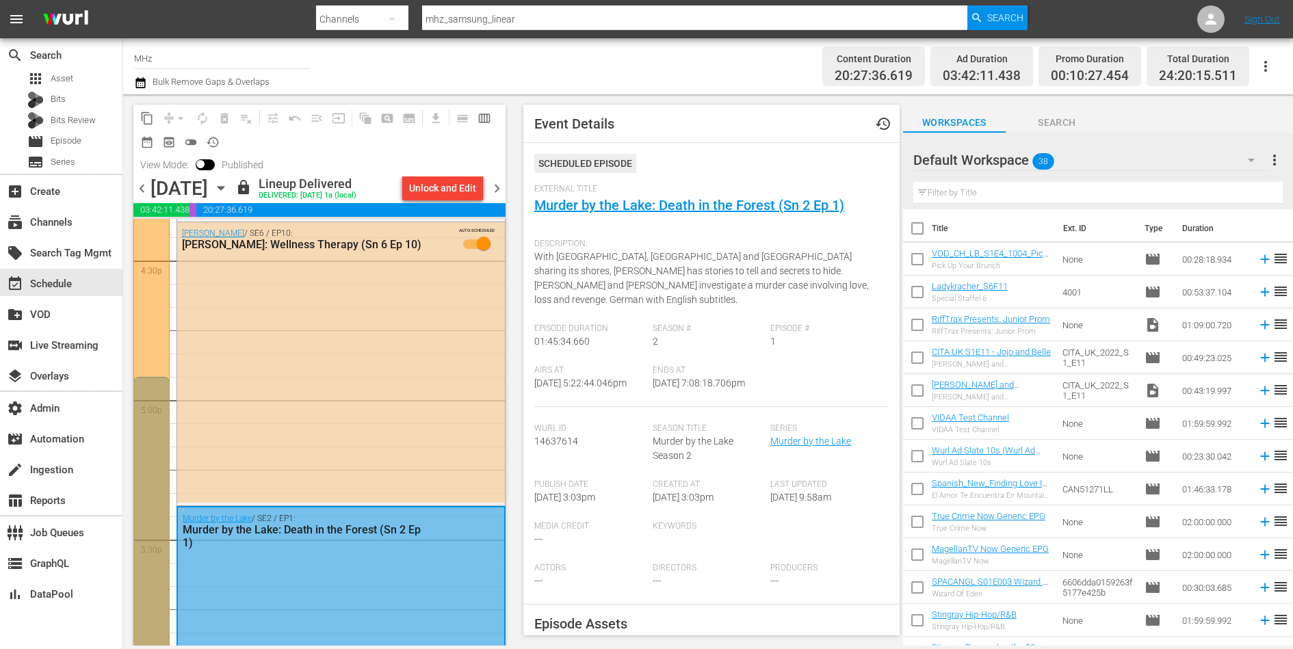
scroll to position [4296, 0]
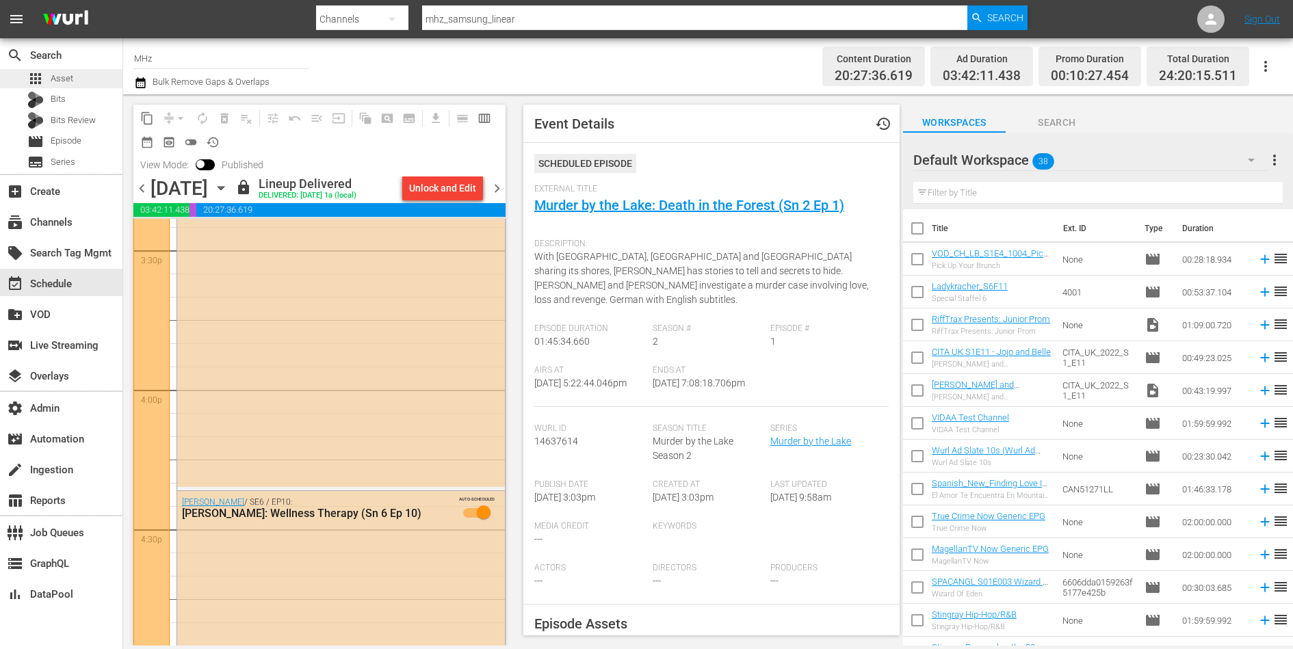
click at [74, 81] on div "apps Asset" at bounding box center [61, 78] width 122 height 19
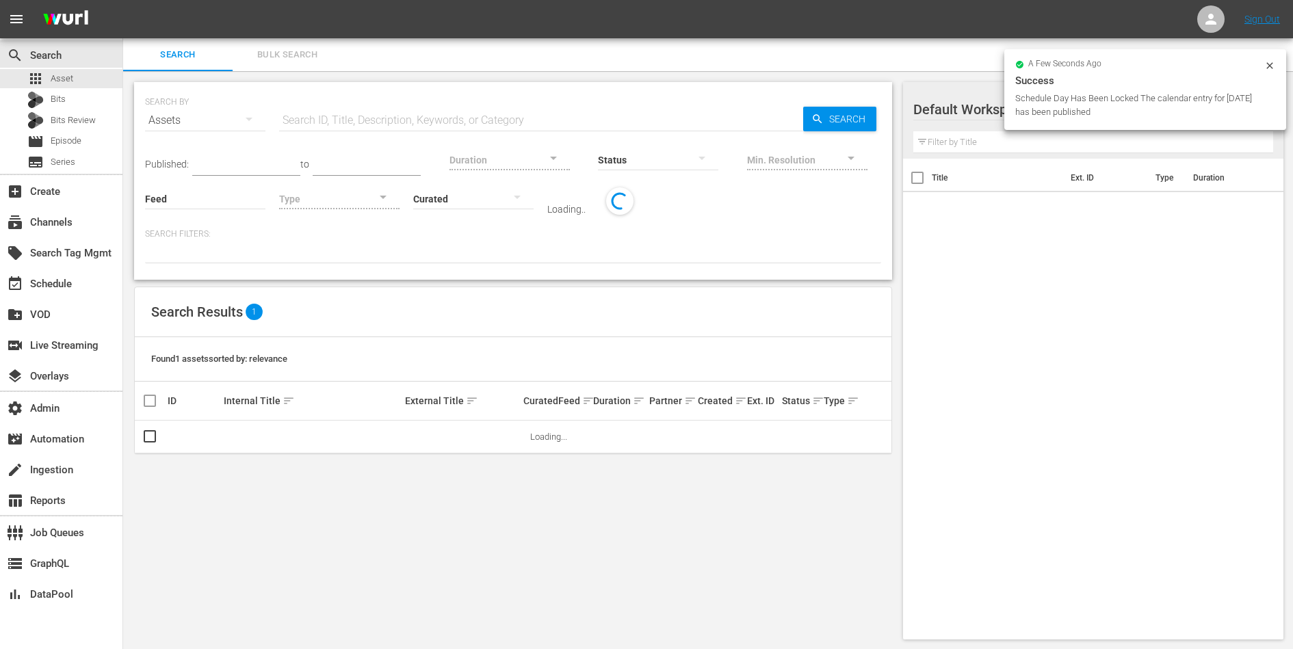
click at [374, 123] on input "text" at bounding box center [541, 120] width 524 height 33
paste input "MGLLN_C_03001"
type input "MGLLN_C_03001"
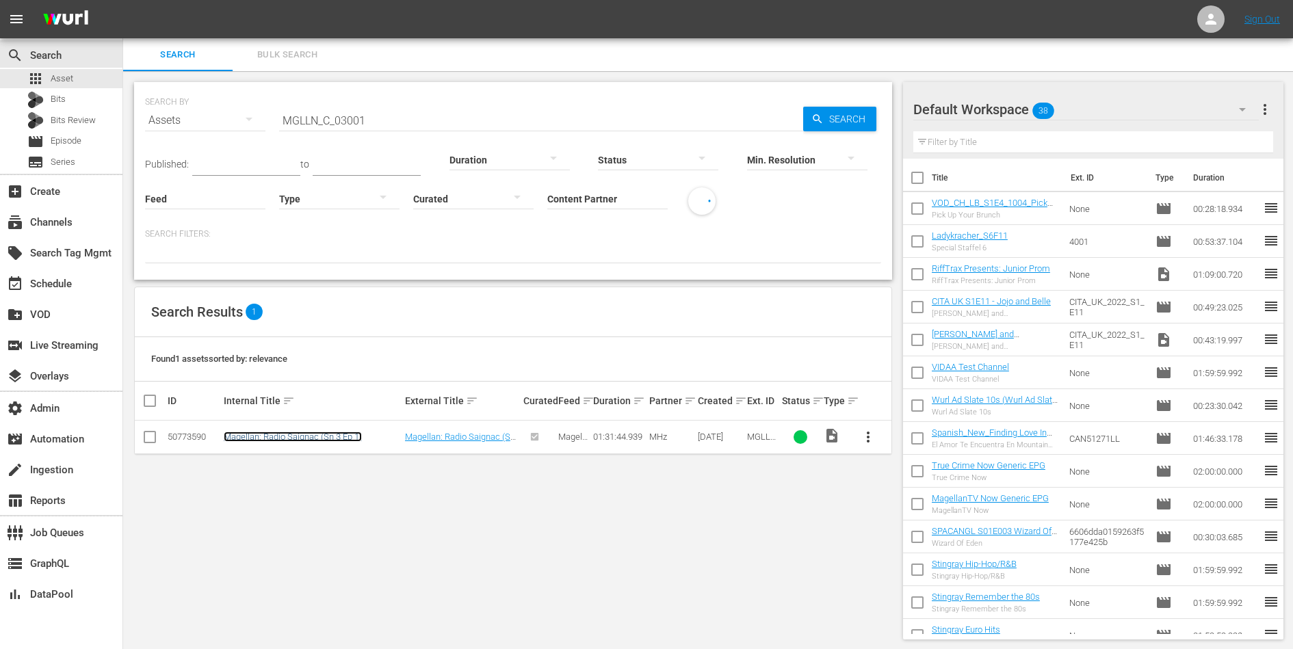
click at [314, 432] on link "Magellan: Radio Saignac (Sn 3 Ep 1)" at bounding box center [293, 437] width 138 height 10
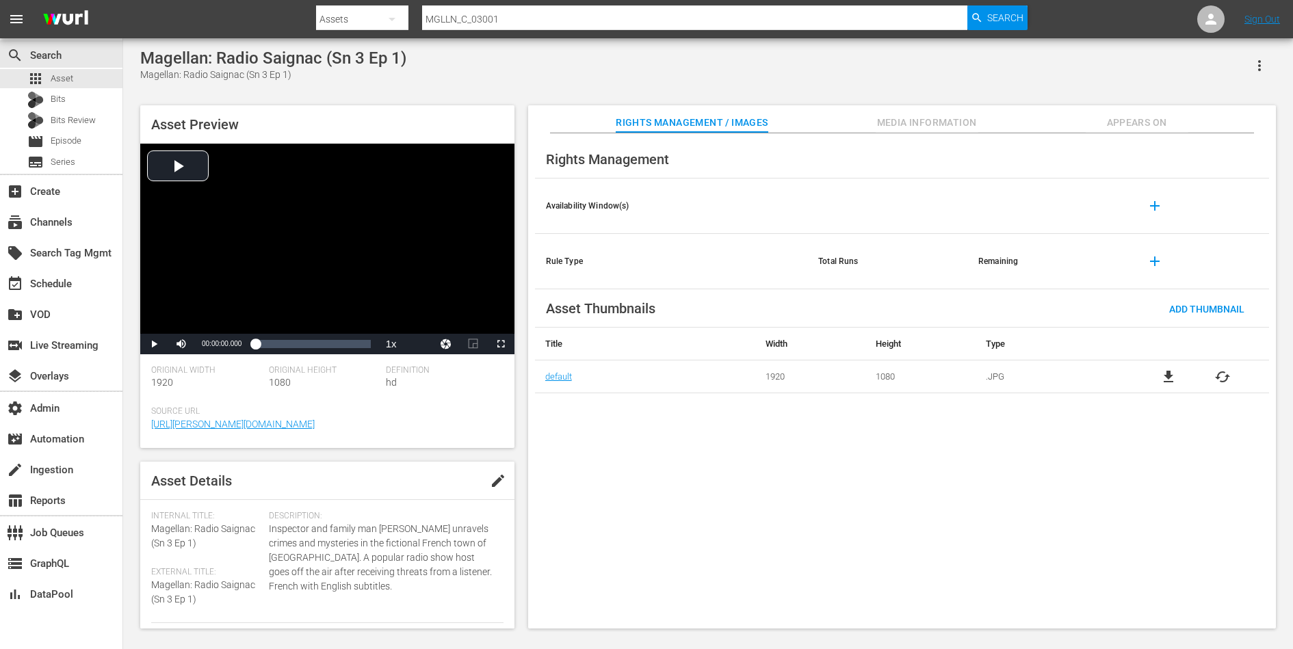
click at [1161, 120] on span "Appears On" at bounding box center [1137, 122] width 103 height 17
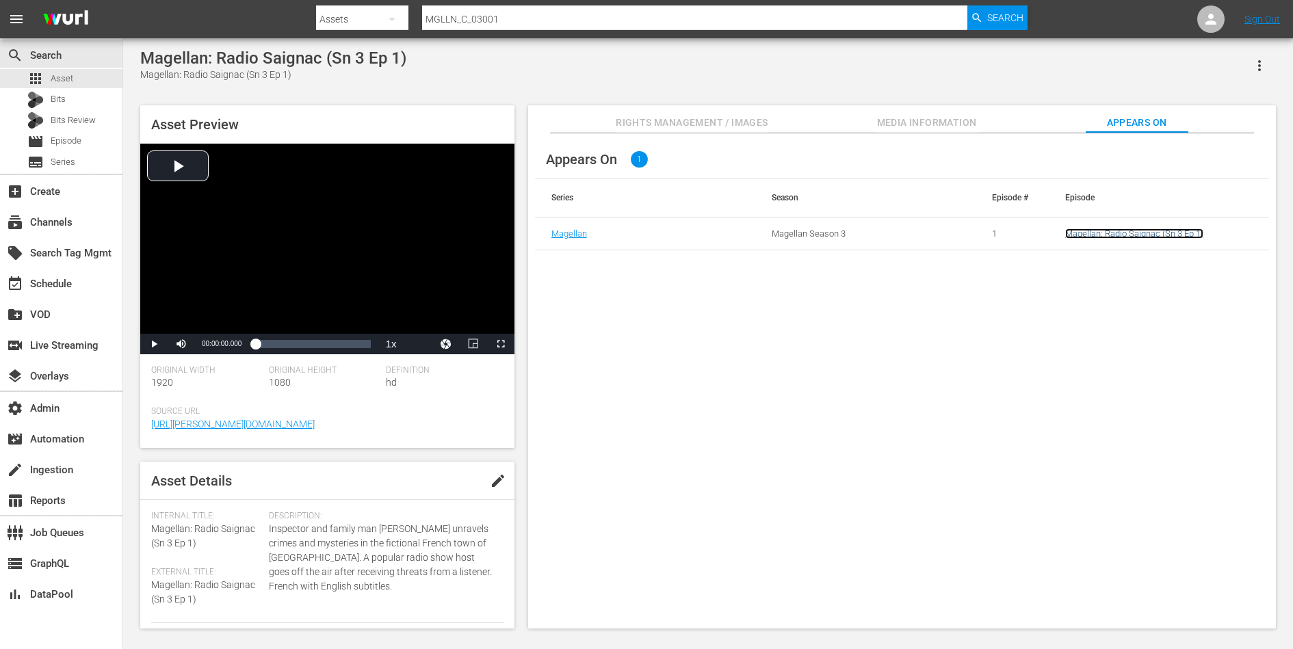
click at [1121, 235] on link "Magellan: Radio Saignac (Sn 3 Ep 1)" at bounding box center [1134, 234] width 138 height 10
